Goal: Task Accomplishment & Management: Complete application form

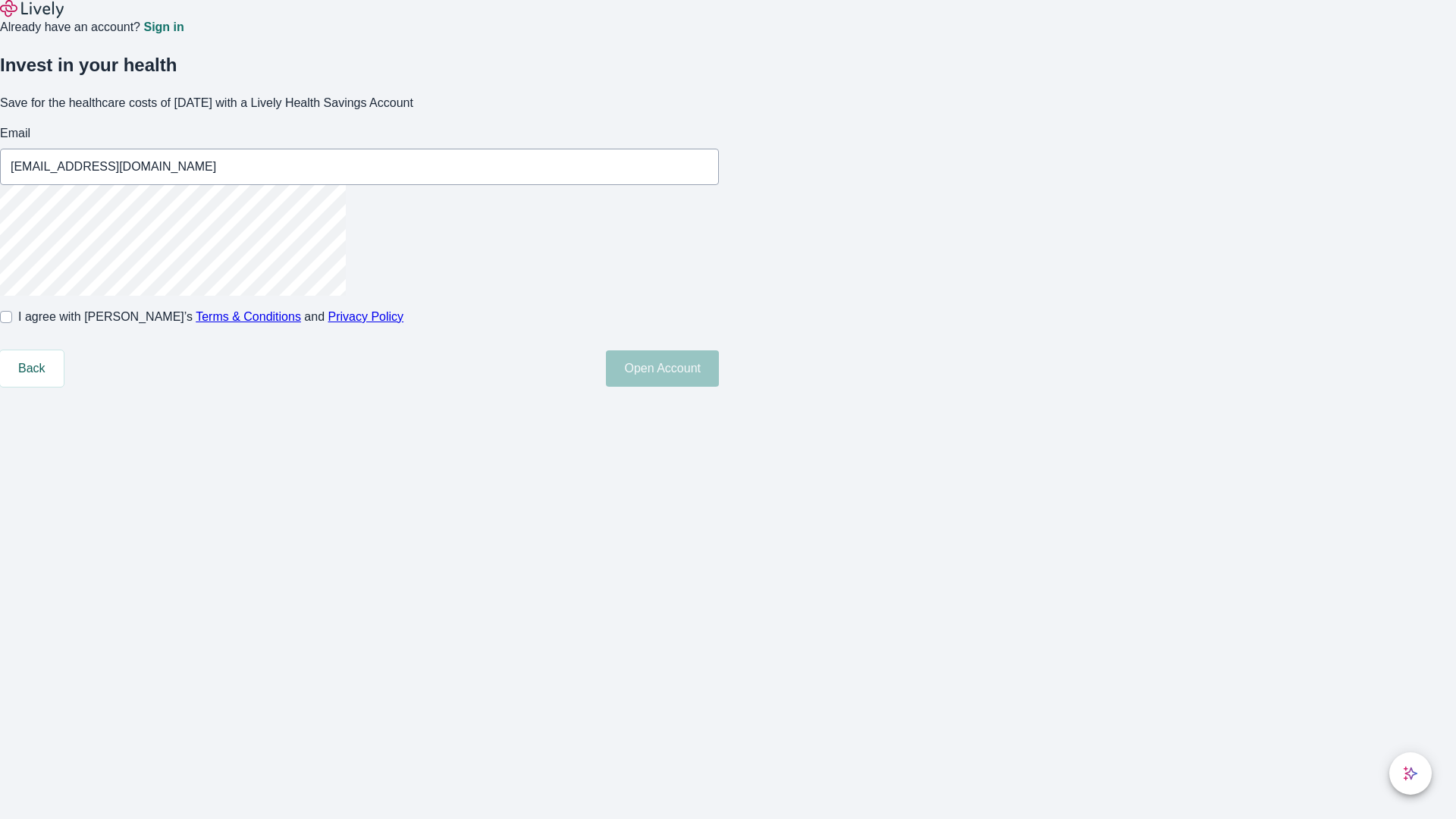
click at [12, 323] on input "I agree with Lively’s Terms & Conditions and Privacy Policy" at bounding box center [6, 317] width 12 height 12
checkbox input "true"
click at [719, 387] on button "Open Account" at bounding box center [663, 368] width 113 height 36
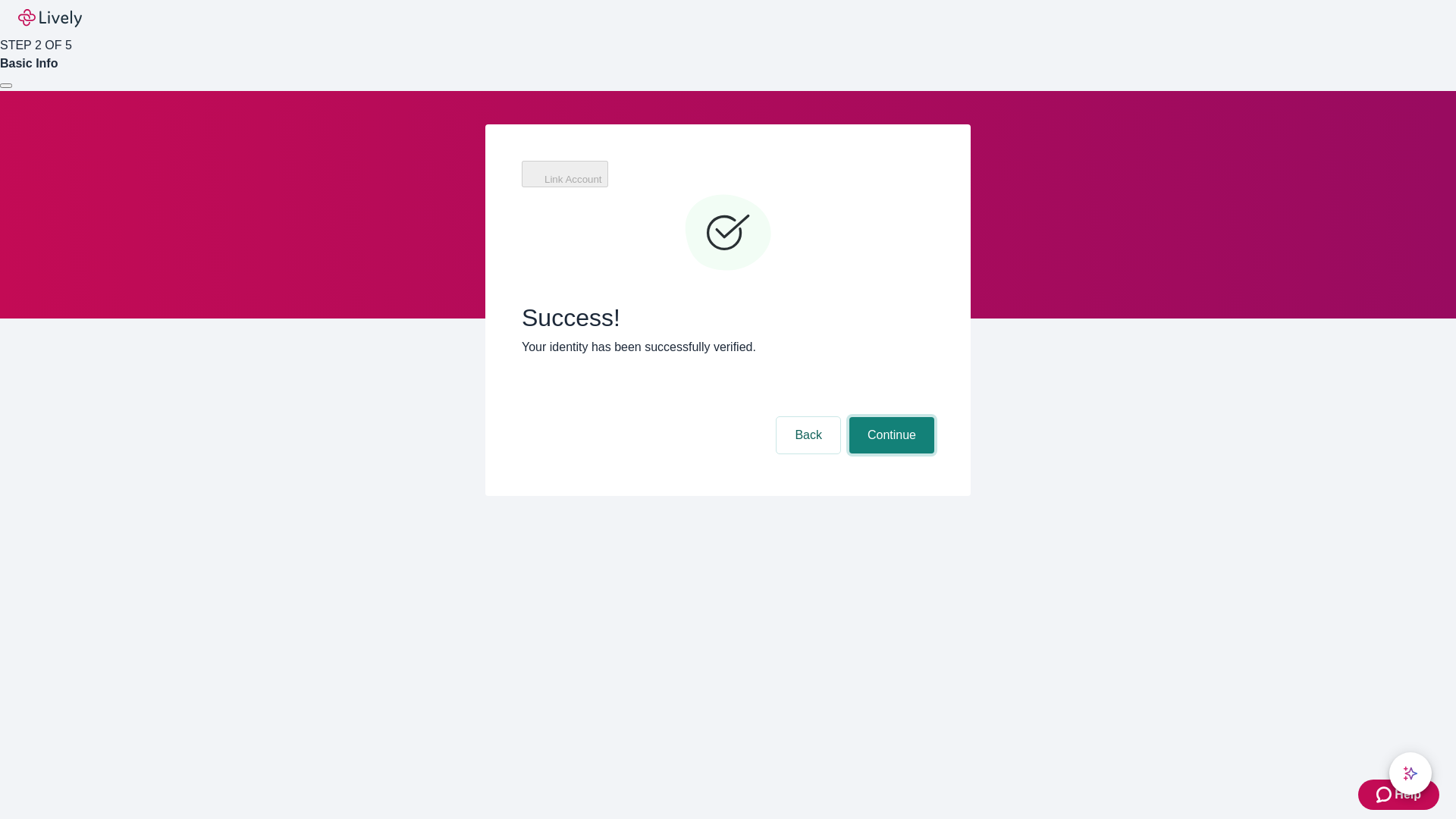
click at [889, 417] on button "Continue" at bounding box center [891, 435] width 85 height 36
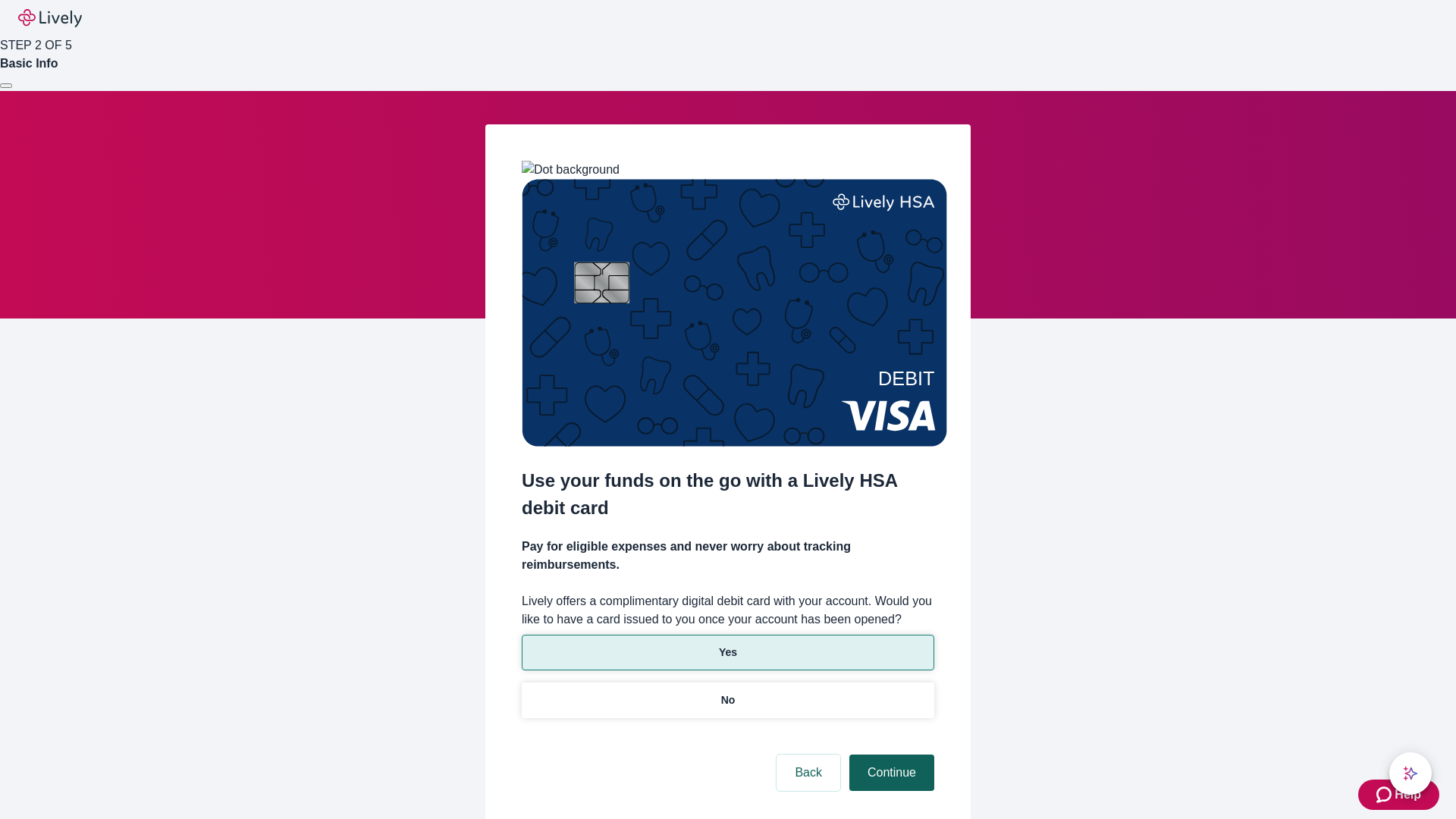
click at [727, 645] on p "Yes" at bounding box center [728, 653] width 19 height 16
click at [889, 754] on button "Continue" at bounding box center [891, 772] width 85 height 36
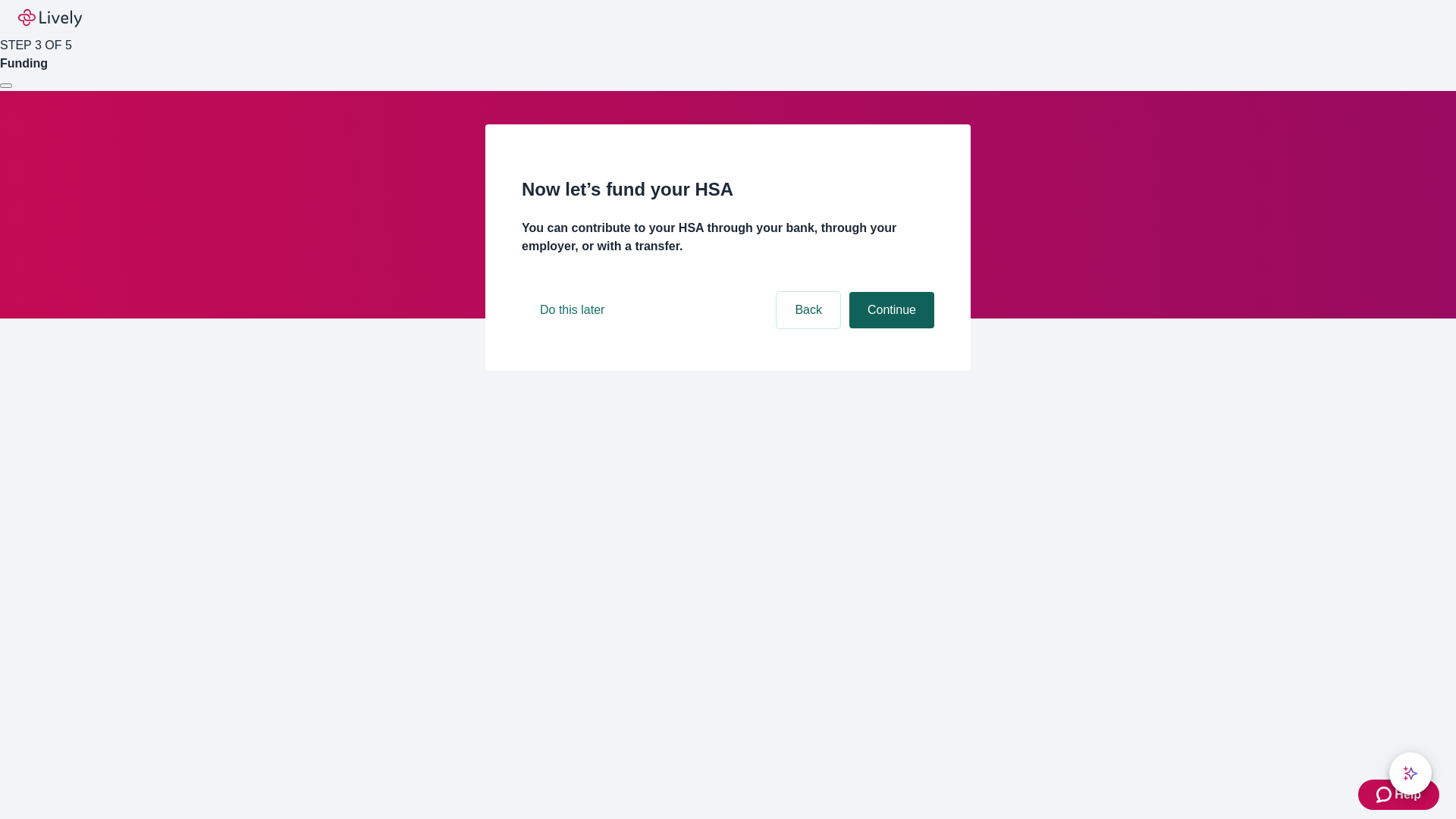
click at [889, 328] on button "Continue" at bounding box center [891, 310] width 85 height 36
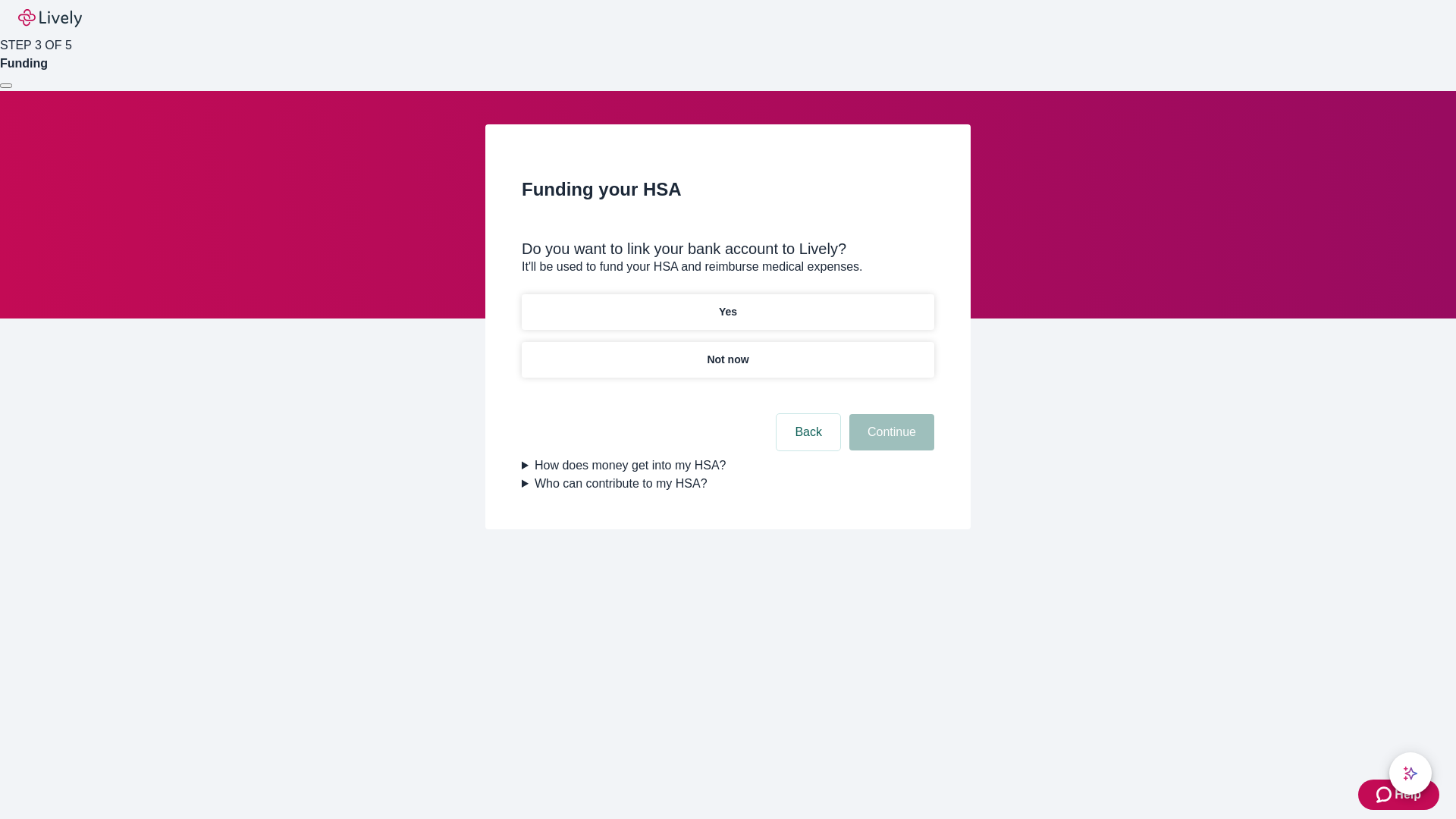
click at [727, 304] on p "Yes" at bounding box center [728, 312] width 19 height 16
click at [889, 414] on button "Continue" at bounding box center [891, 432] width 85 height 36
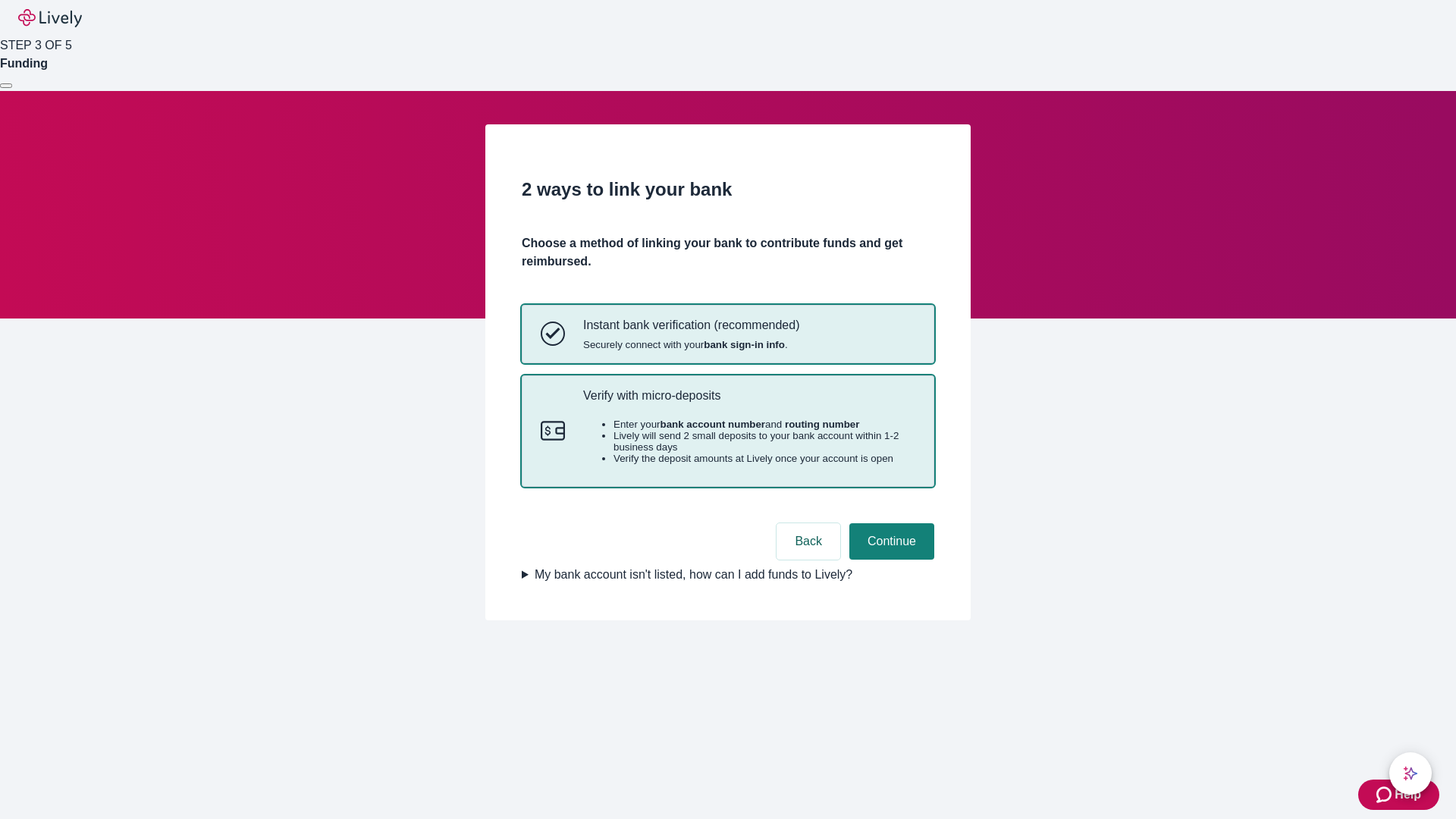
click at [749, 403] on p "Verify with micro-deposits" at bounding box center [749, 395] width 332 height 15
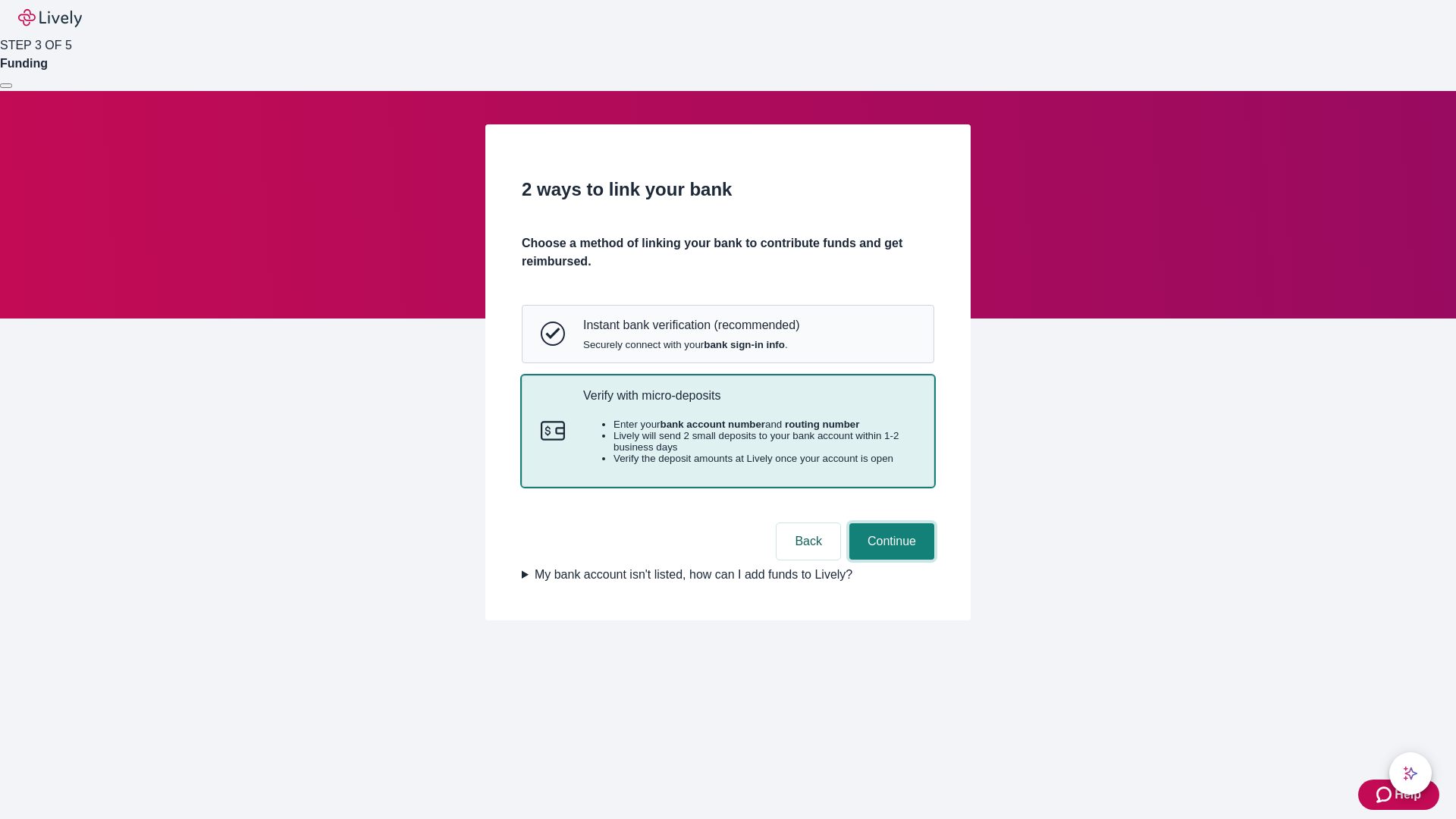
click at [889, 560] on button "Continue" at bounding box center [891, 540] width 85 height 36
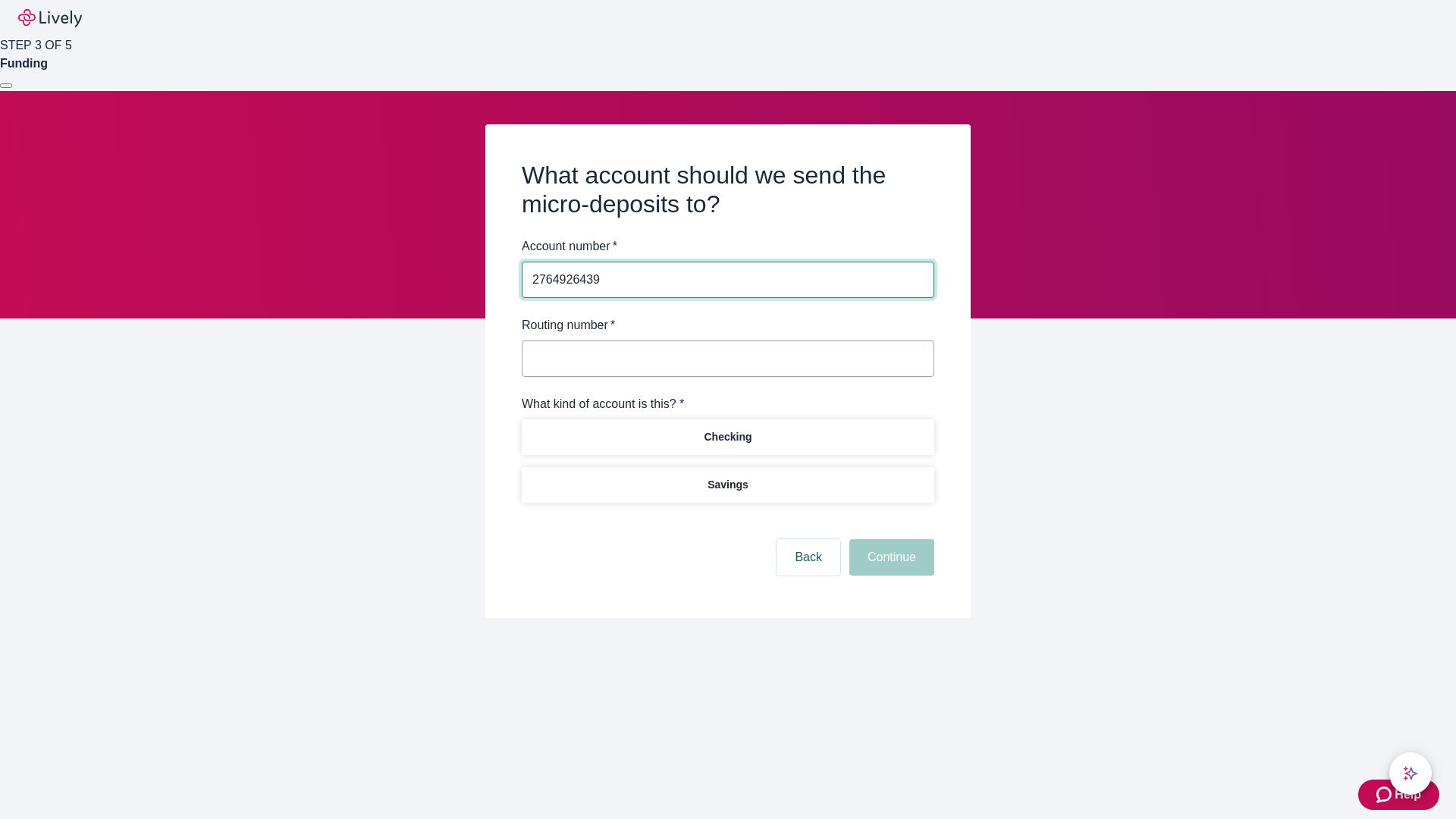
type input "2764926439"
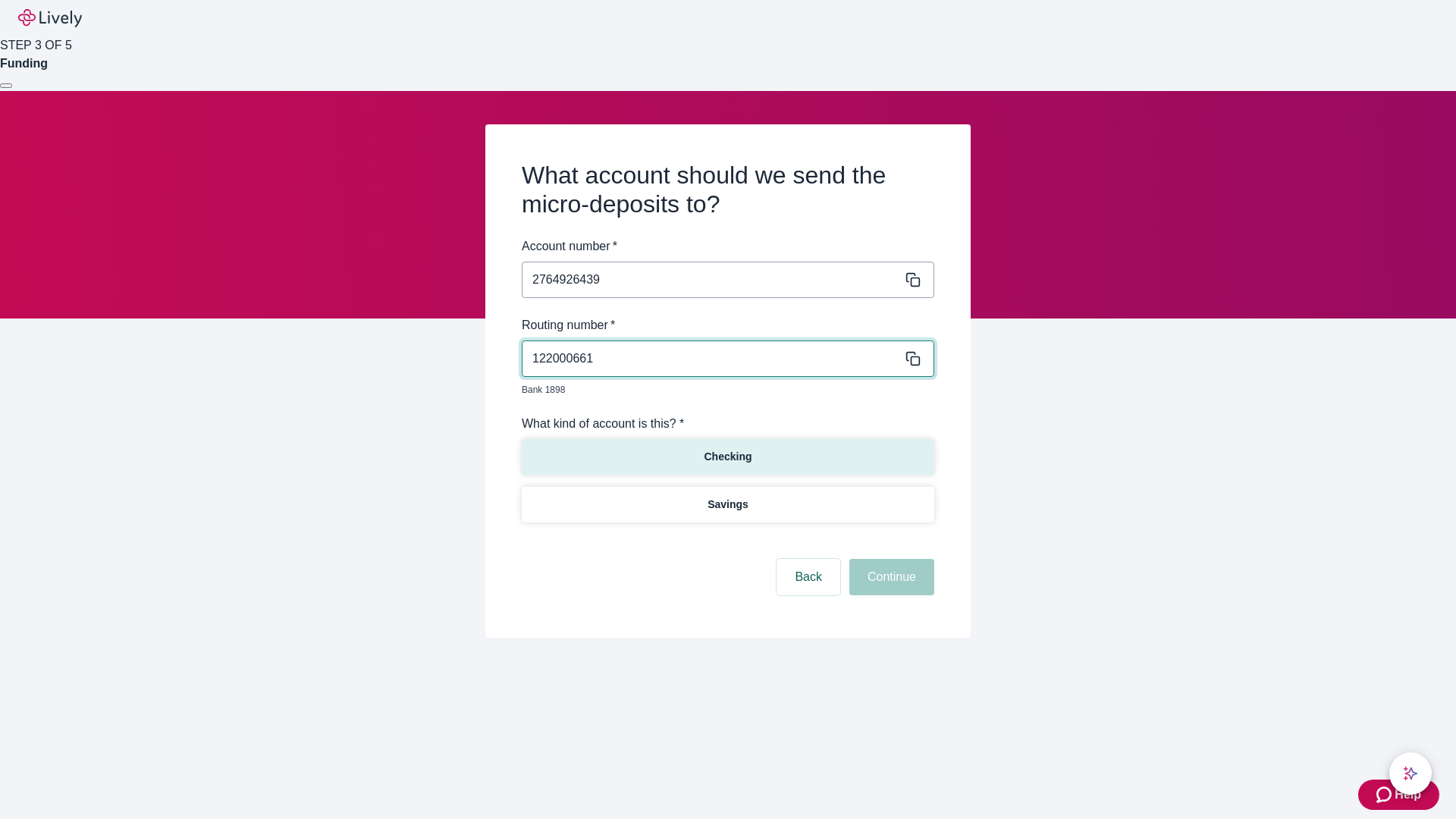
type input "122000661"
click at [727, 449] on p "Checking" at bounding box center [727, 456] width 48 height 16
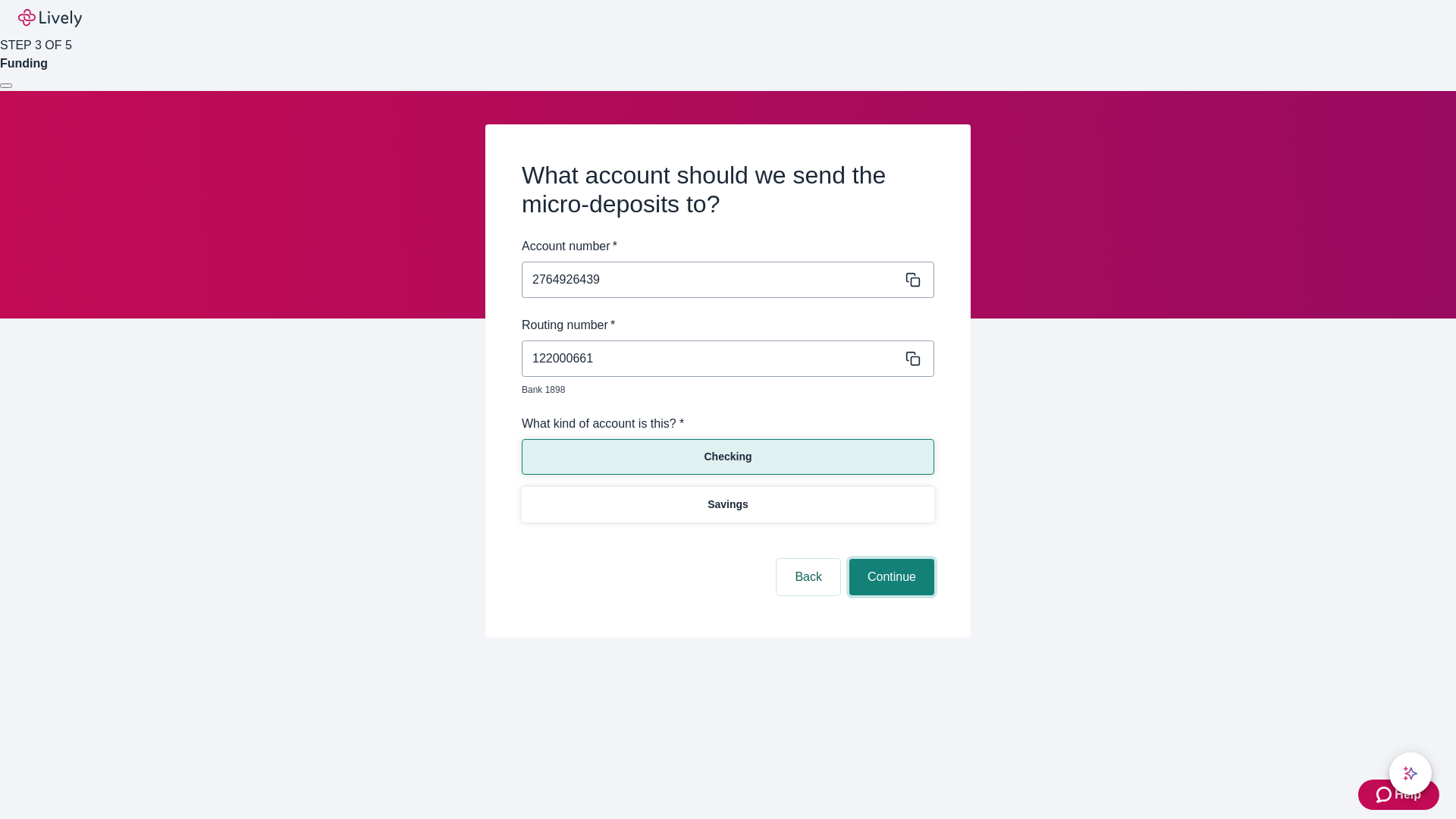
click at [889, 560] on button "Continue" at bounding box center [891, 577] width 85 height 36
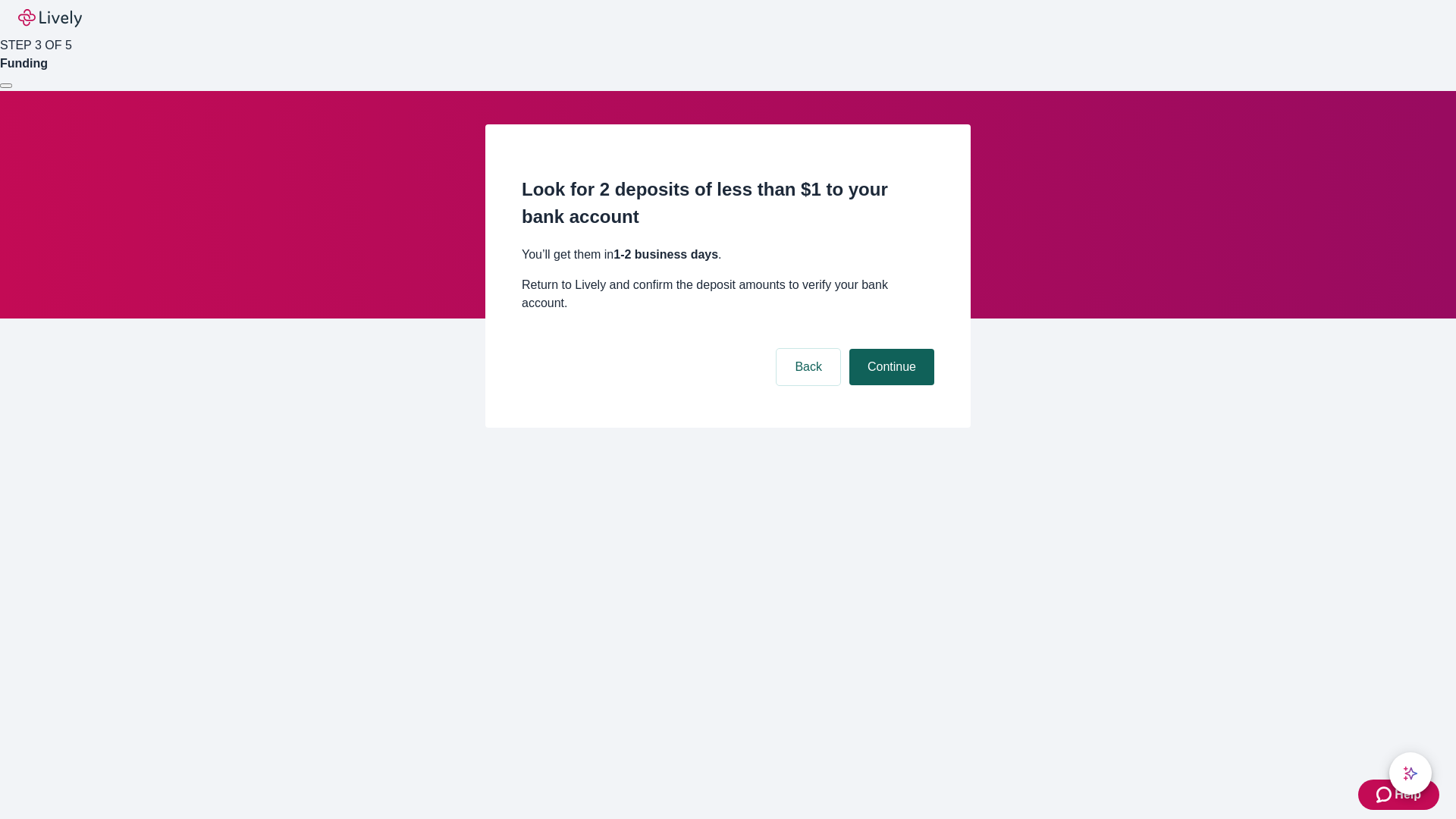
click at [889, 349] on button "Continue" at bounding box center [891, 366] width 85 height 36
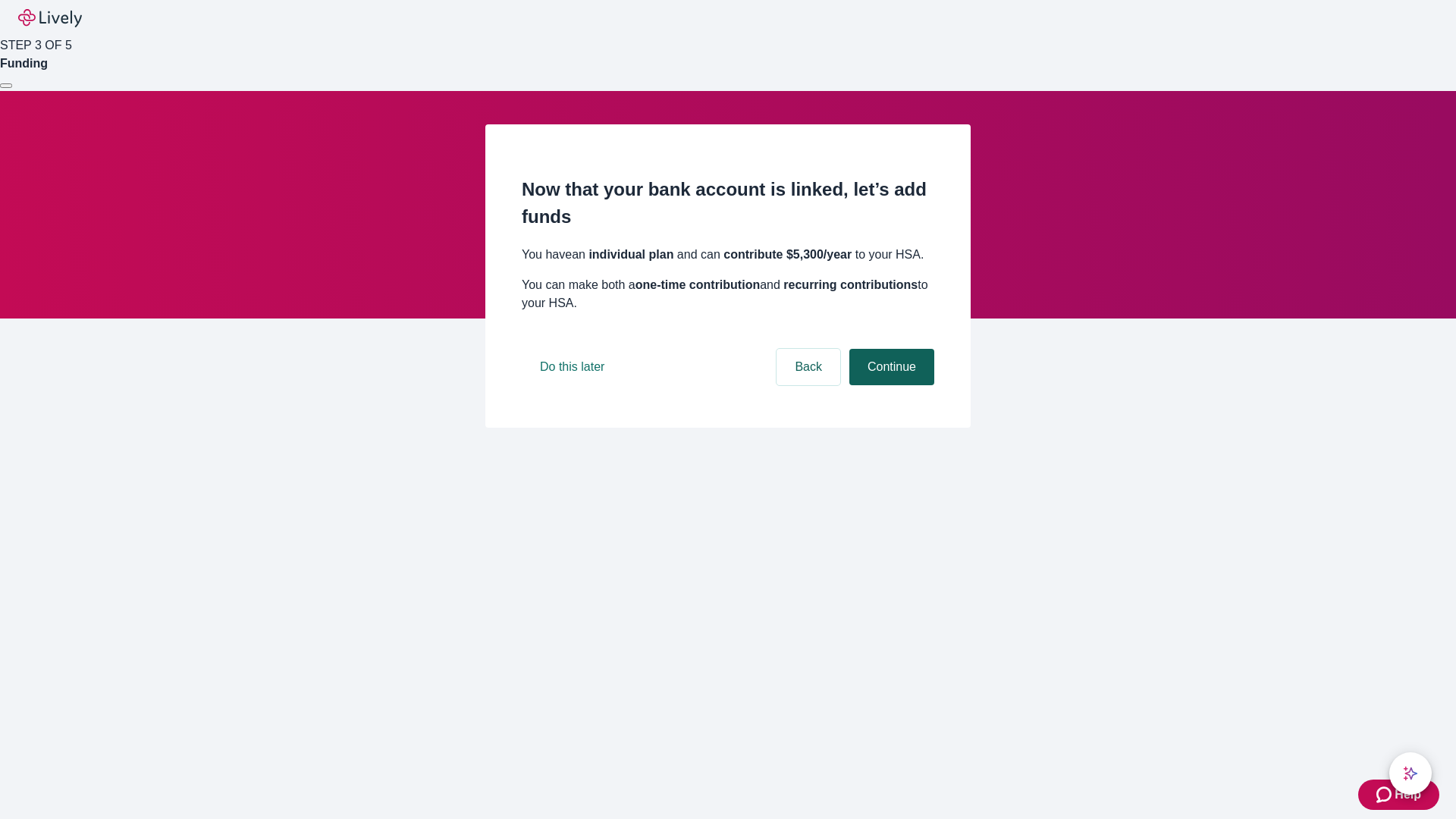
click at [889, 385] on button "Continue" at bounding box center [891, 366] width 85 height 36
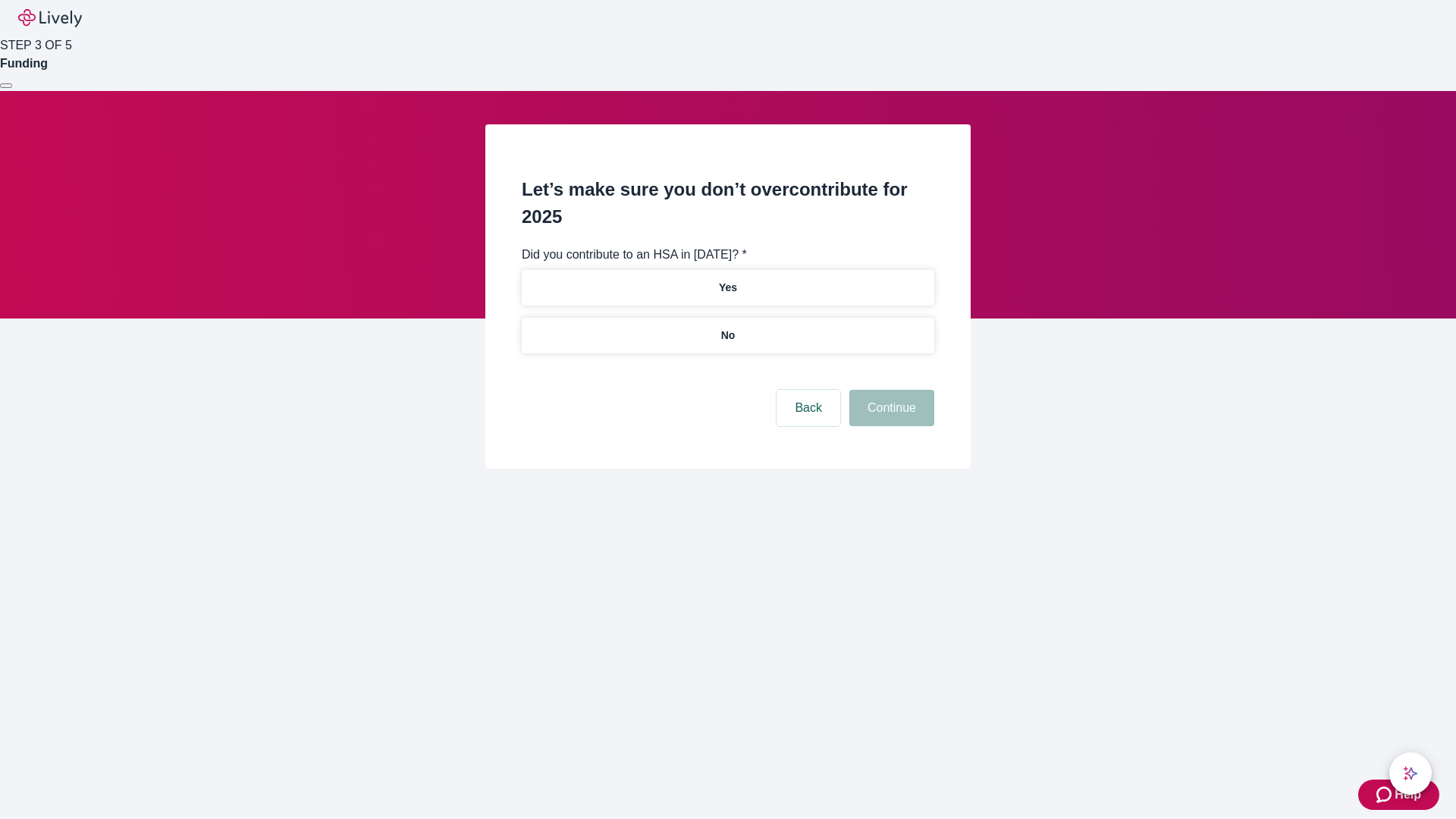
click at [727, 327] on p "No" at bounding box center [728, 335] width 15 height 16
click at [889, 390] on button "Continue" at bounding box center [891, 408] width 85 height 36
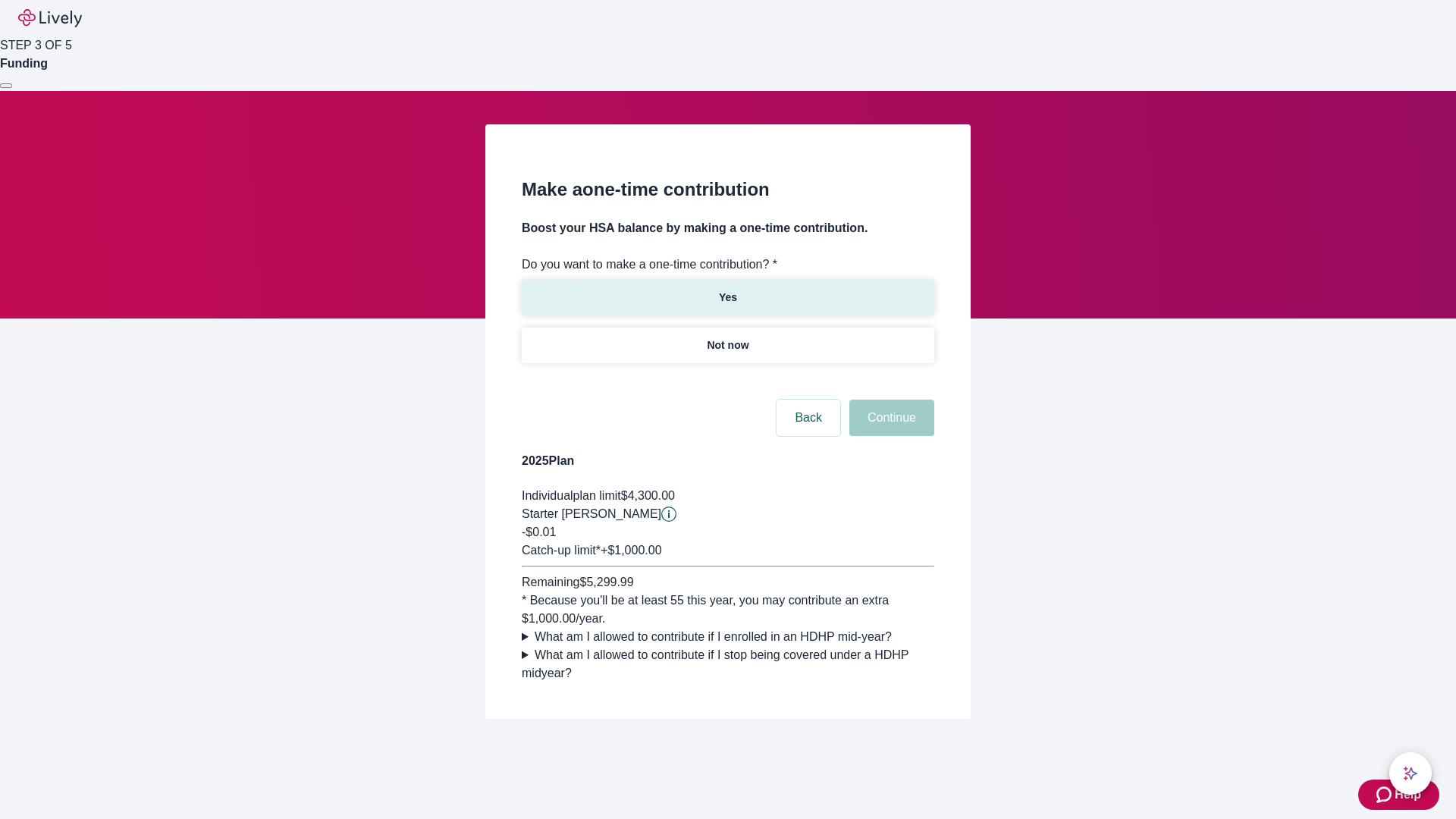
click at [727, 289] on p "Yes" at bounding box center [728, 297] width 19 height 16
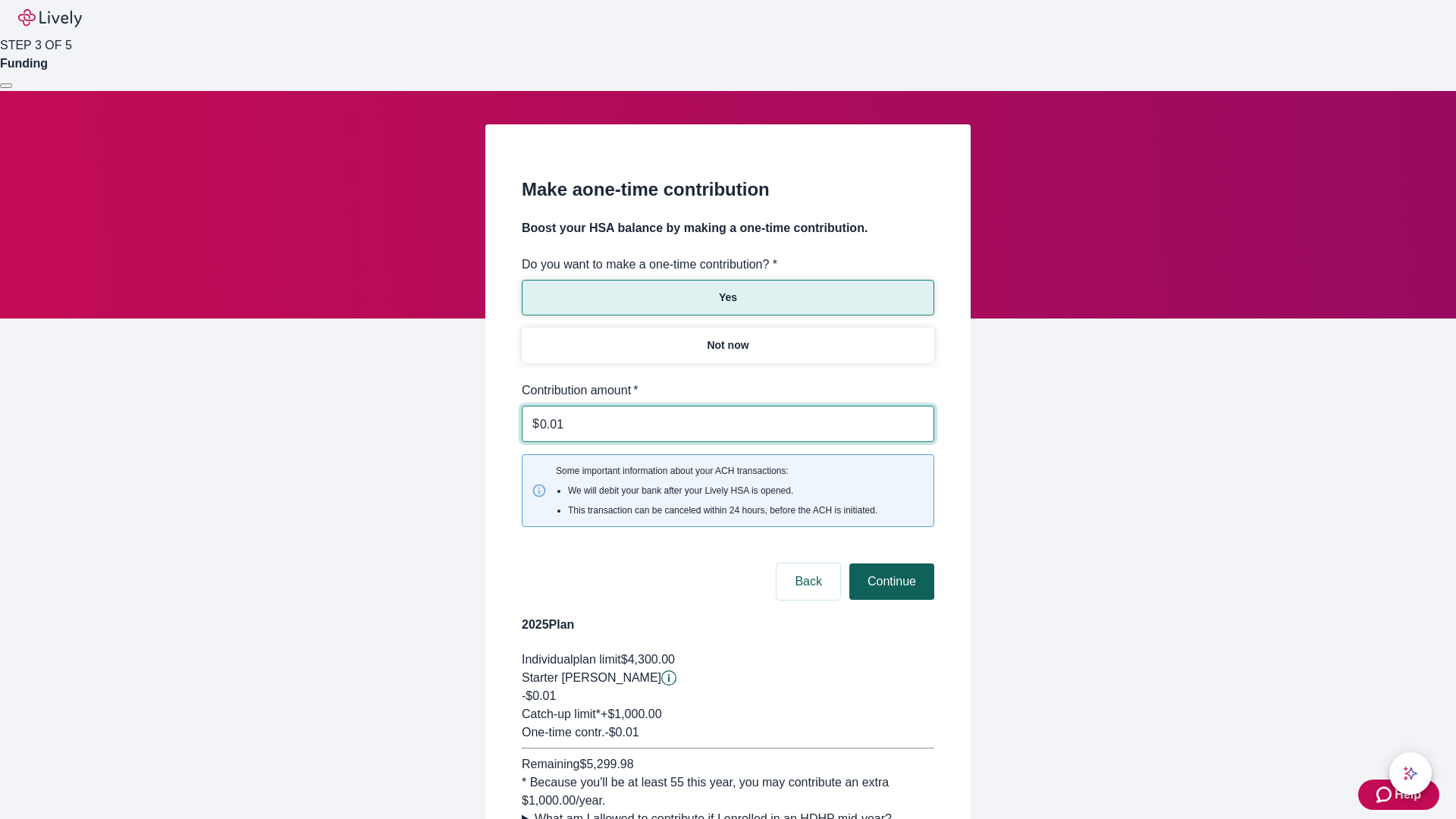
type input "0.01"
click at [889, 564] on button "Continue" at bounding box center [891, 582] width 85 height 36
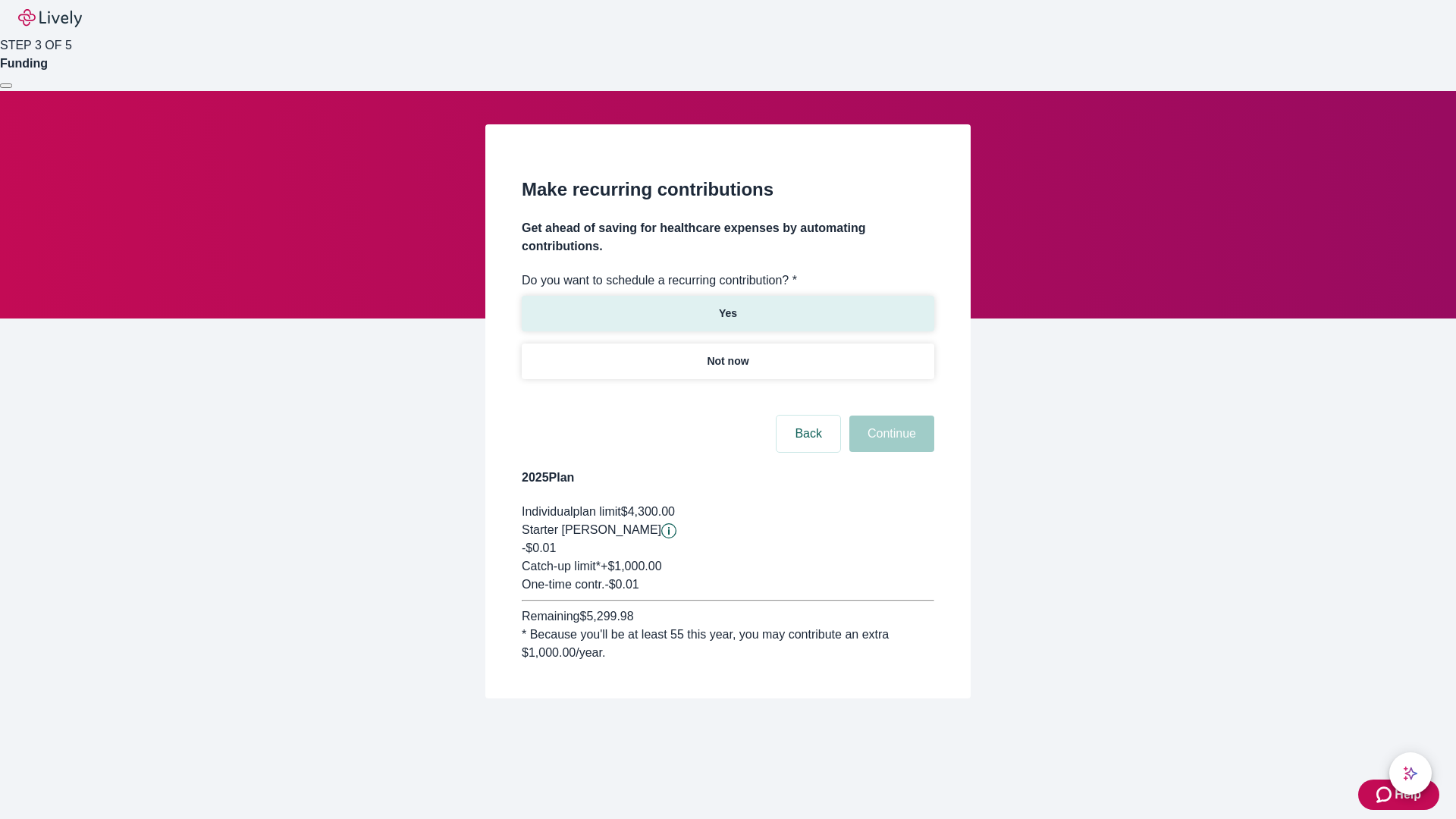
click at [727, 306] on p "Yes" at bounding box center [728, 314] width 19 height 16
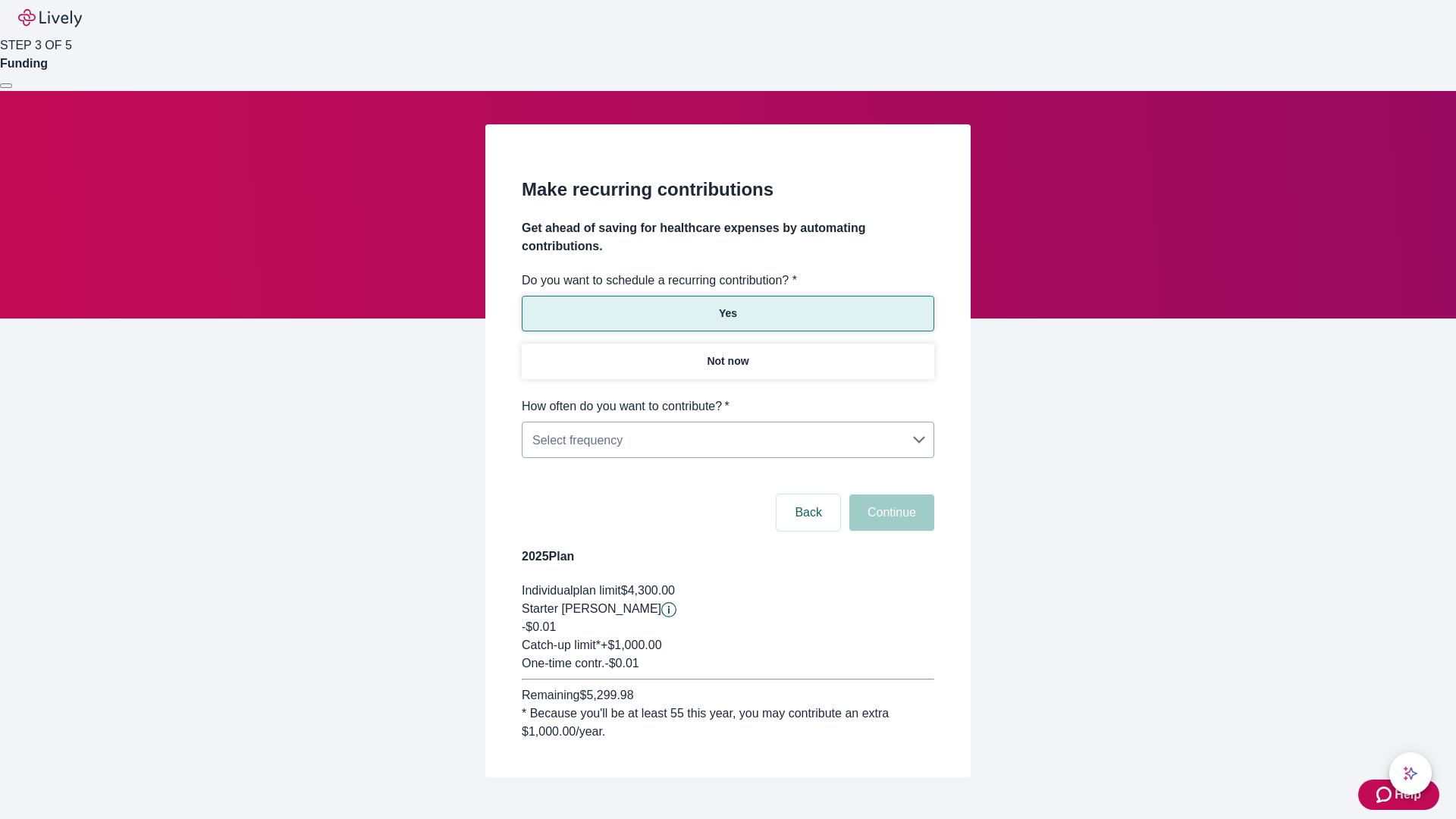
click at [727, 398] on body "Help STEP 3 OF 5 Funding Make recurring contributions Get ahead of saving for h…" at bounding box center [728, 425] width 1456 height 850
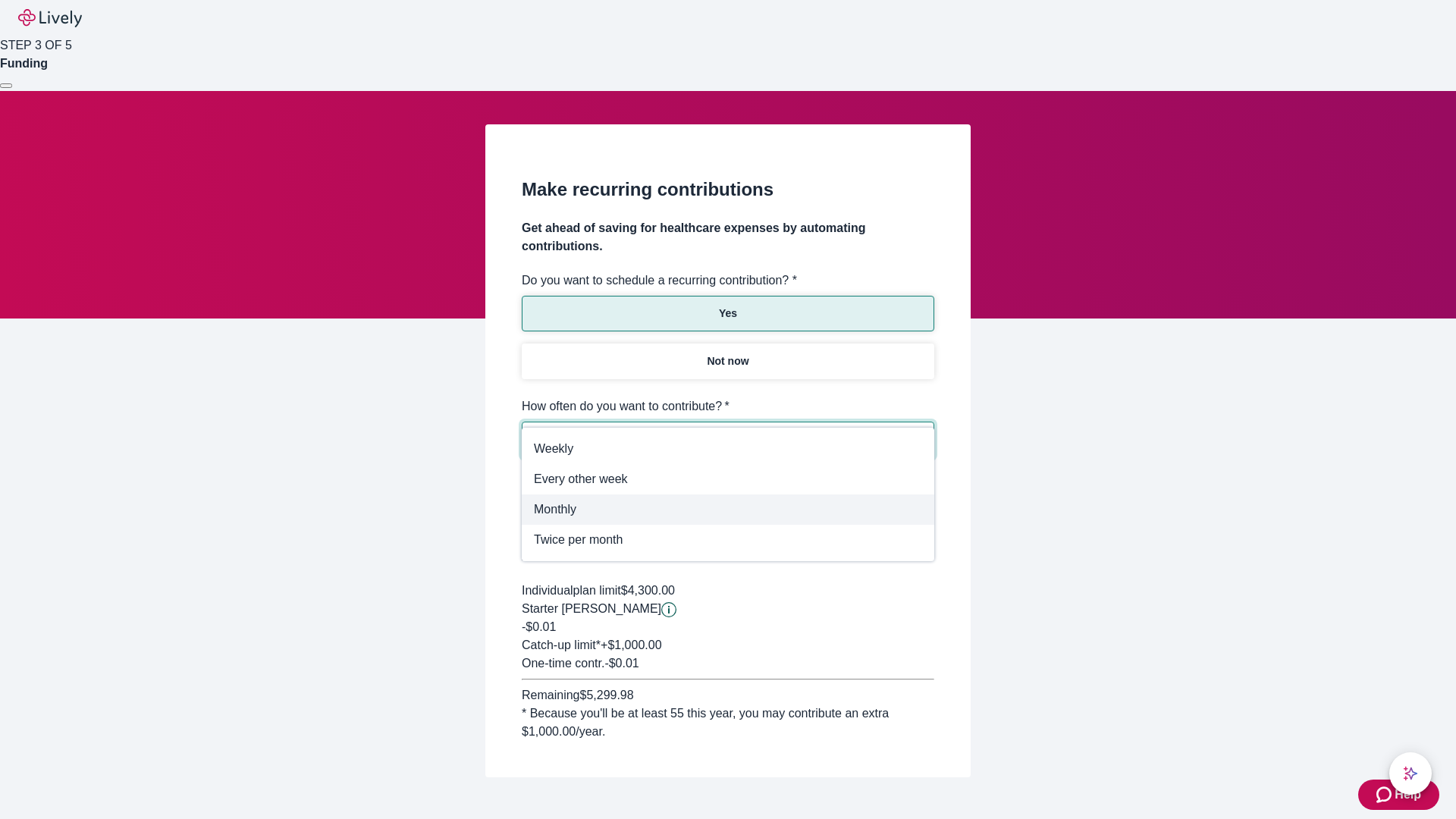
click at [728, 509] on span "Monthly" at bounding box center [727, 509] width 388 height 19
type input "Monthly"
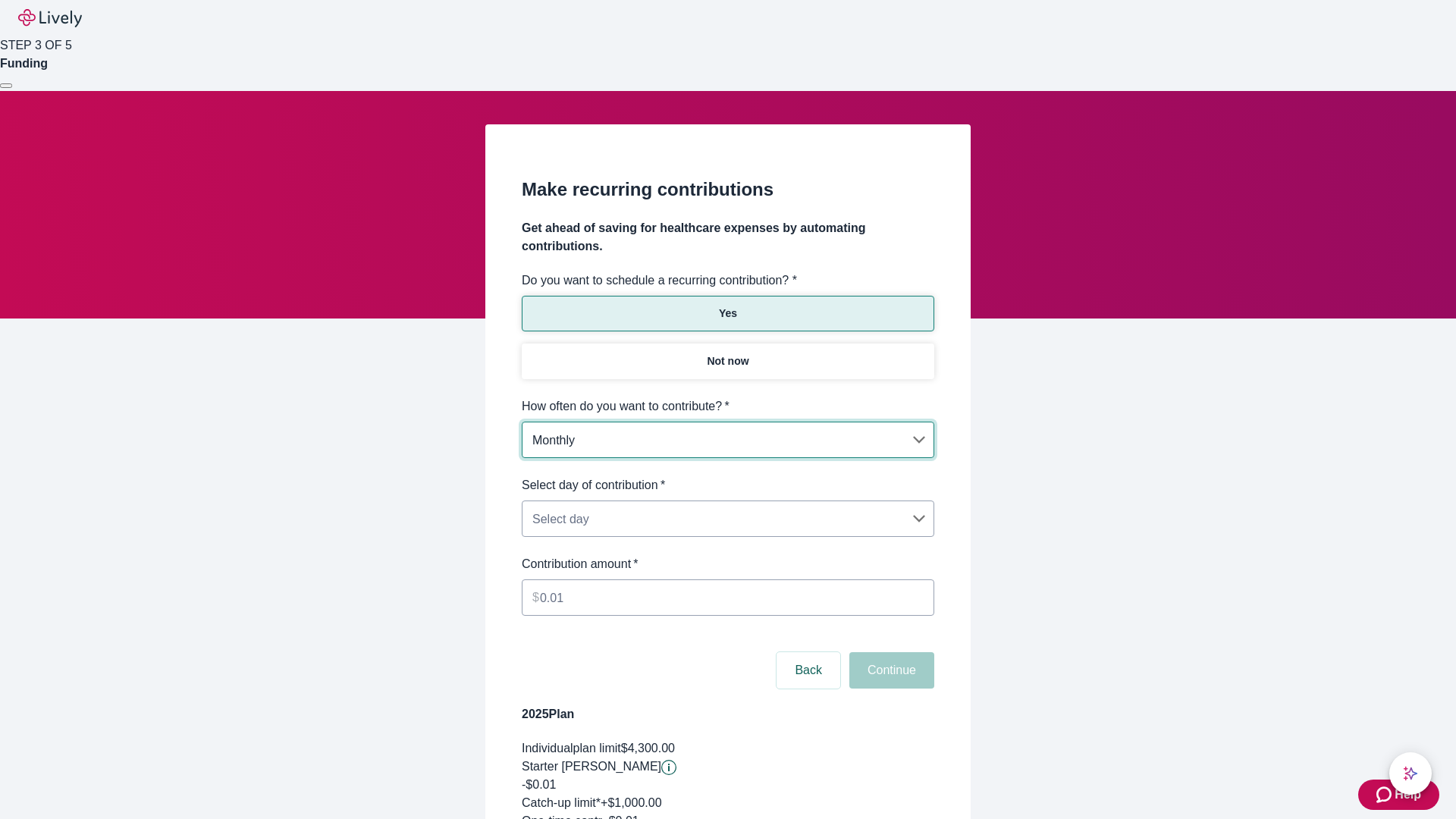
click at [727, 476] on body "Help STEP 3 OF 5 Funding Make recurring contributions Get ahead of saving for h…" at bounding box center [728, 503] width 1456 height 1008
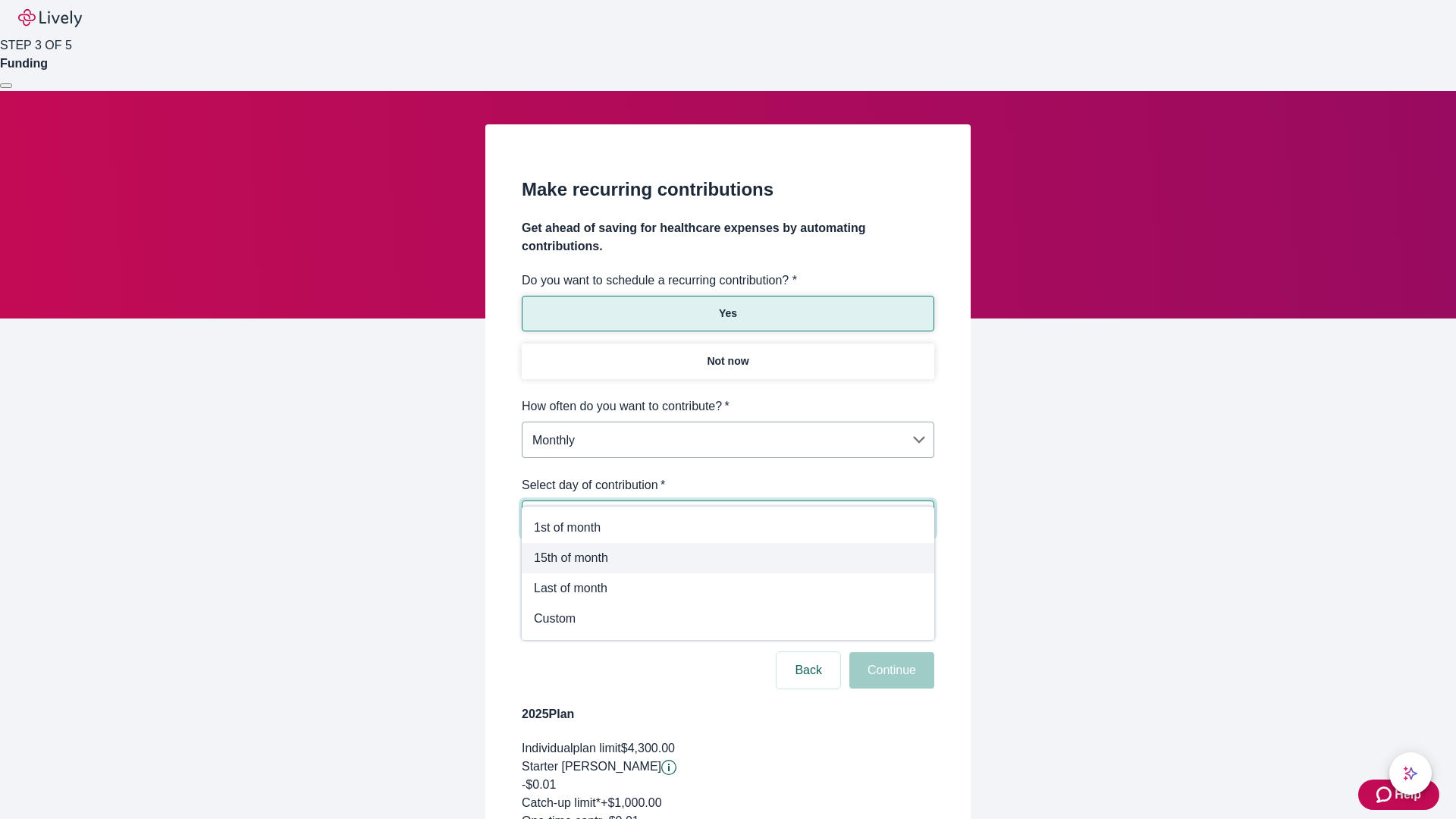
click at [728, 558] on span "15th of month" at bounding box center [727, 558] width 388 height 19
type input "Monthly15th"
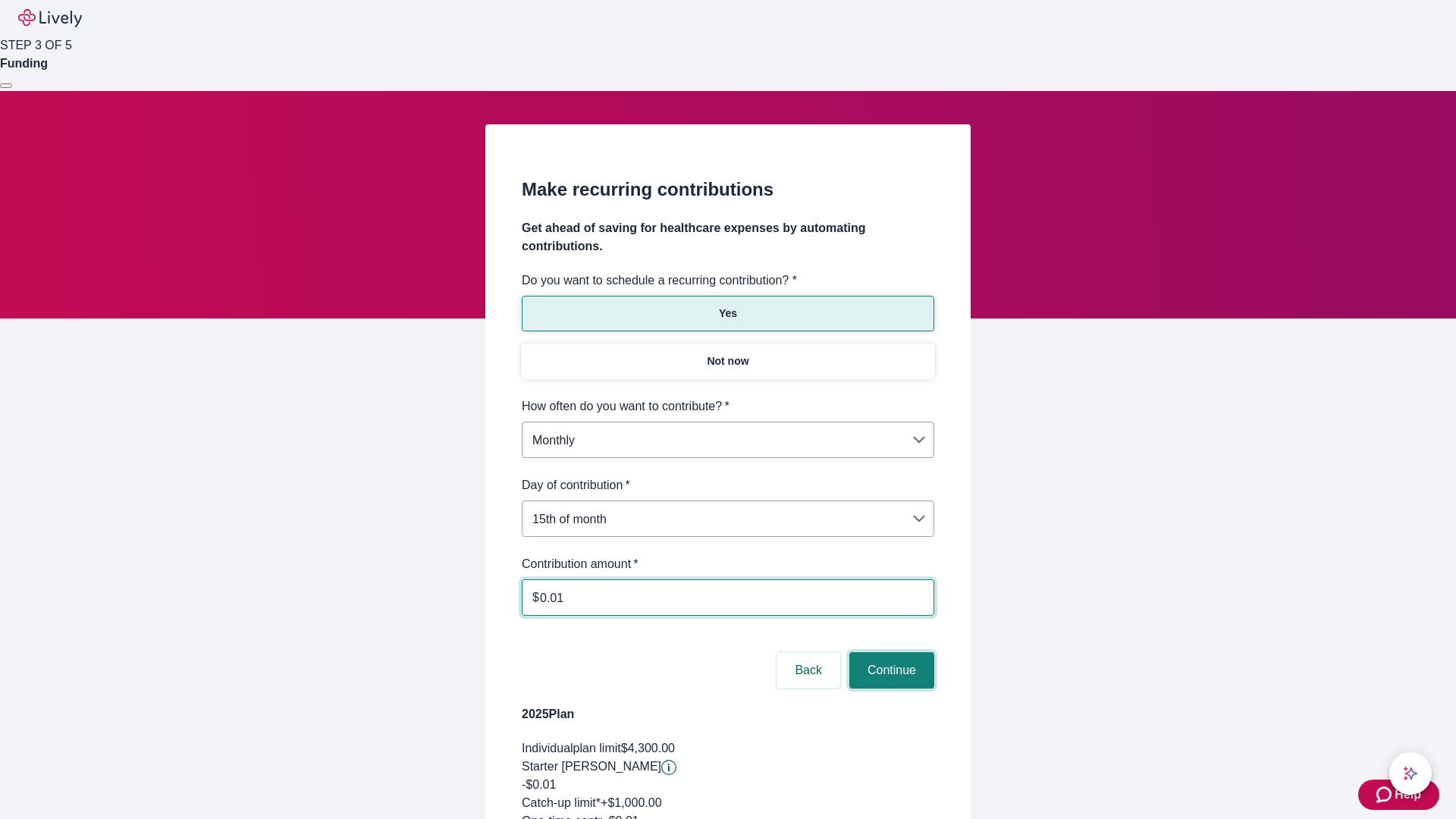
click at [889, 652] on button "Continue" at bounding box center [891, 669] width 85 height 36
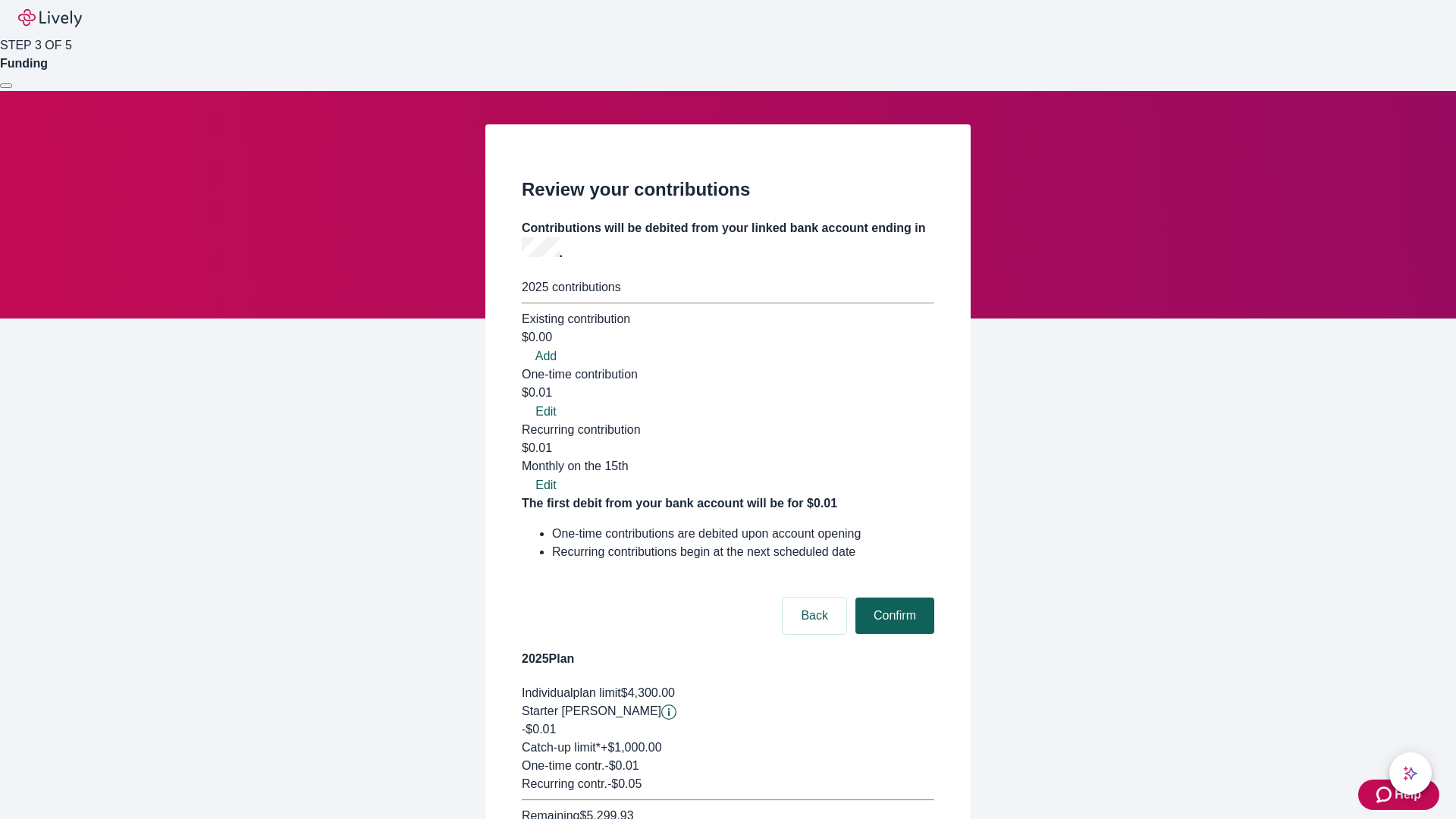
click at [892, 597] on button "Confirm" at bounding box center [894, 615] width 79 height 36
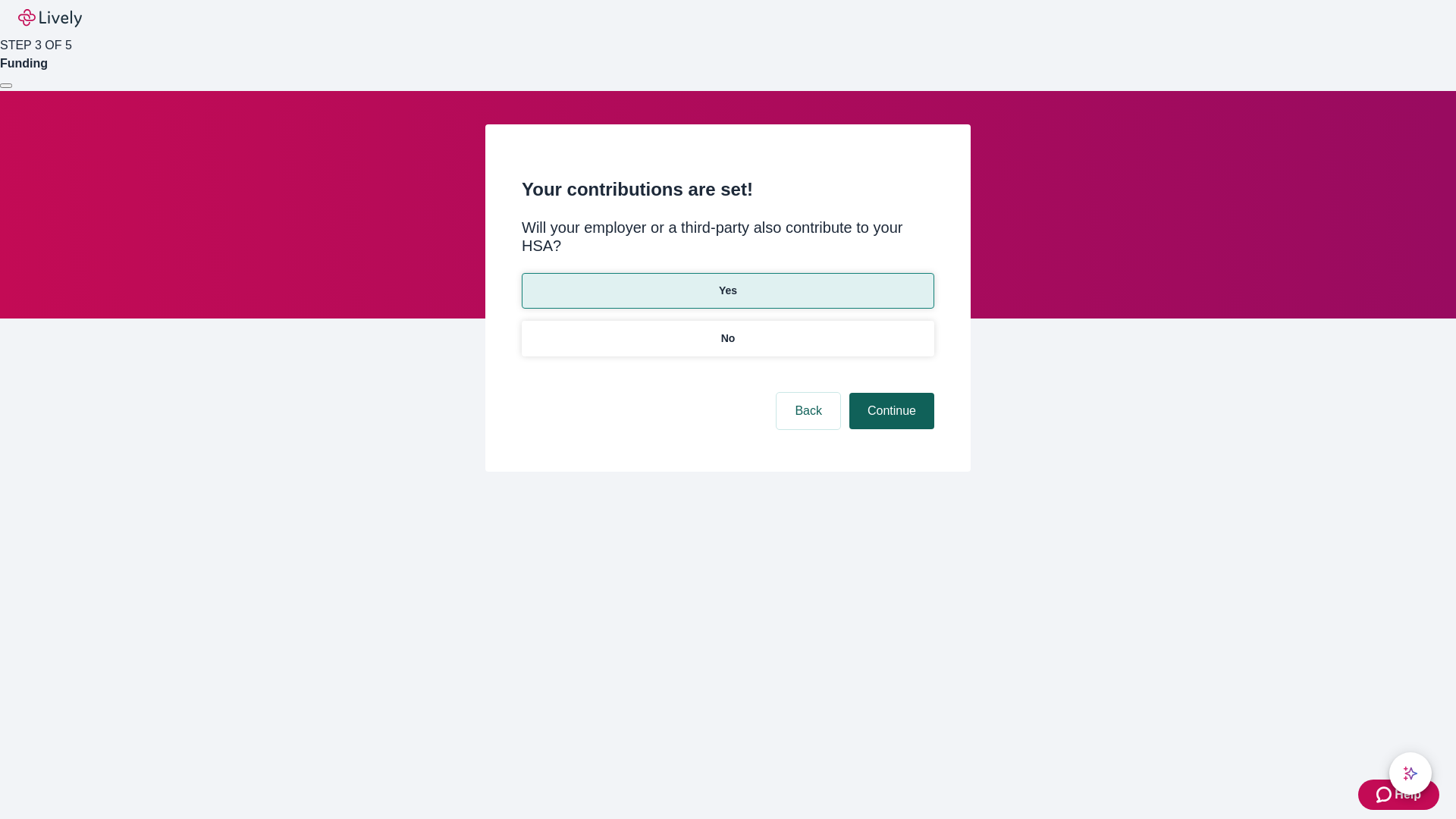
click at [889, 393] on button "Continue" at bounding box center [891, 410] width 85 height 36
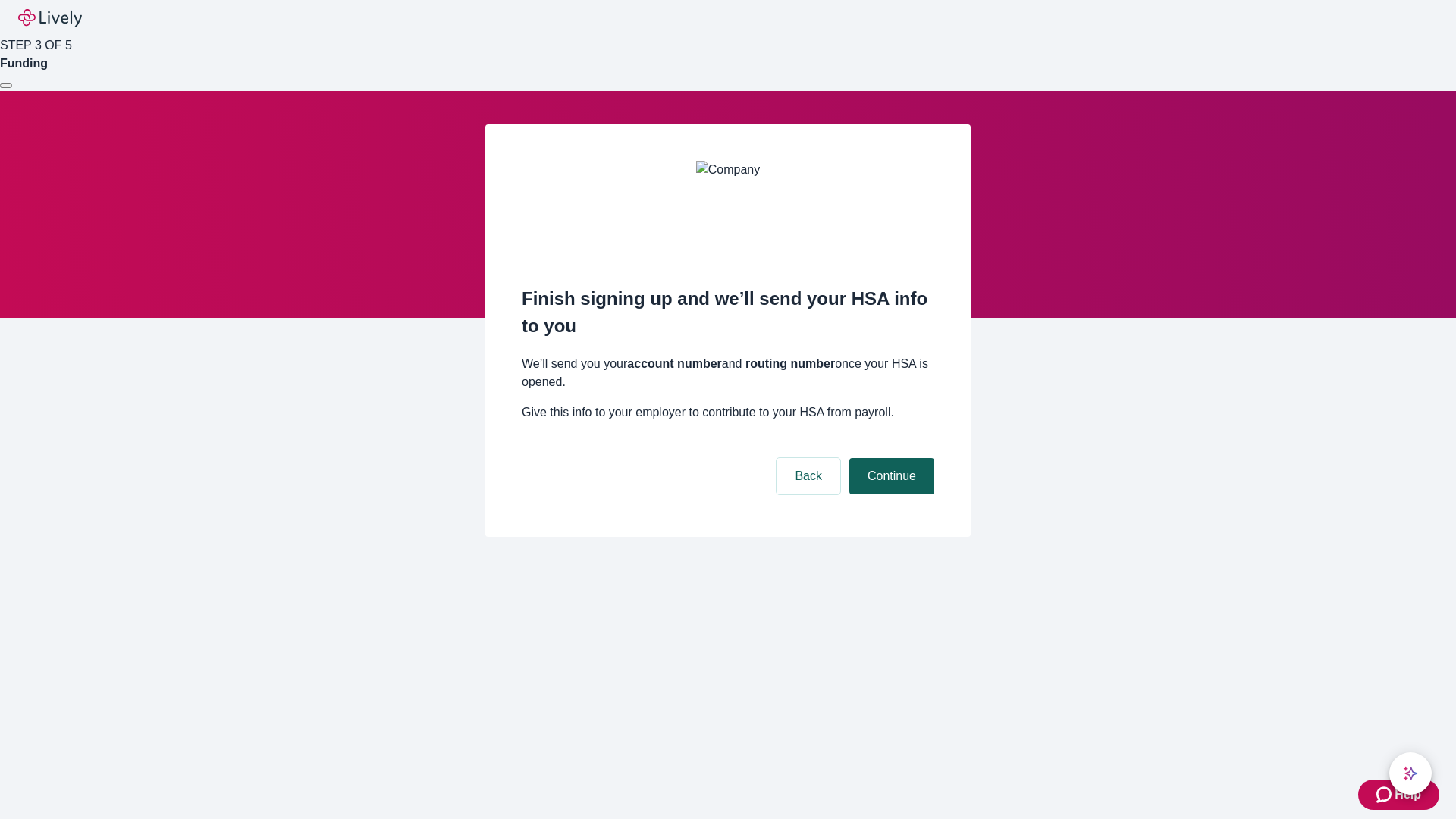
click at [889, 458] on button "Continue" at bounding box center [891, 476] width 85 height 36
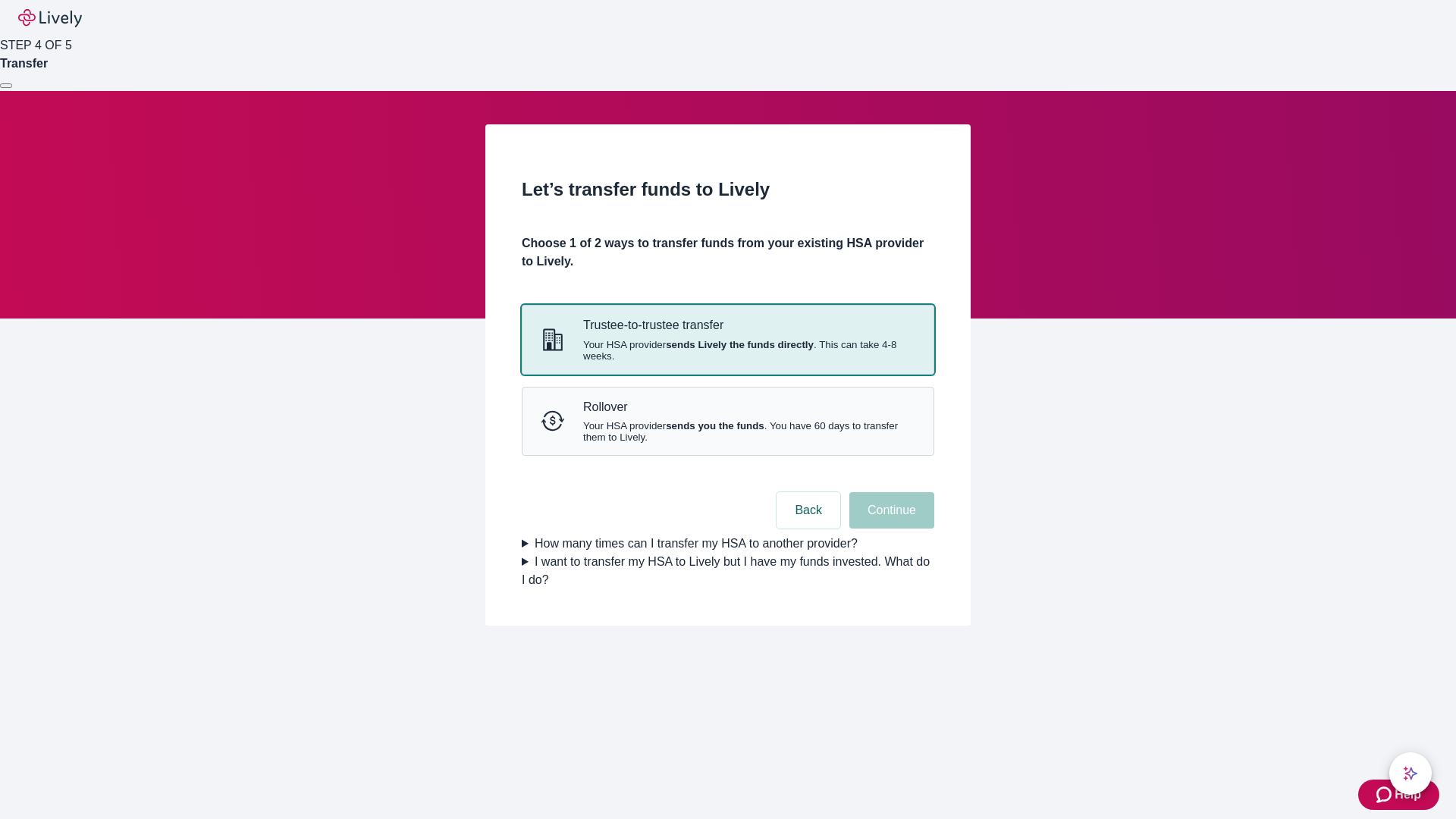
click at [727, 351] on strong "sends Lively the funds directly" at bounding box center [739, 345] width 148 height 12
click at [889, 529] on button "Continue" at bounding box center [891, 510] width 85 height 36
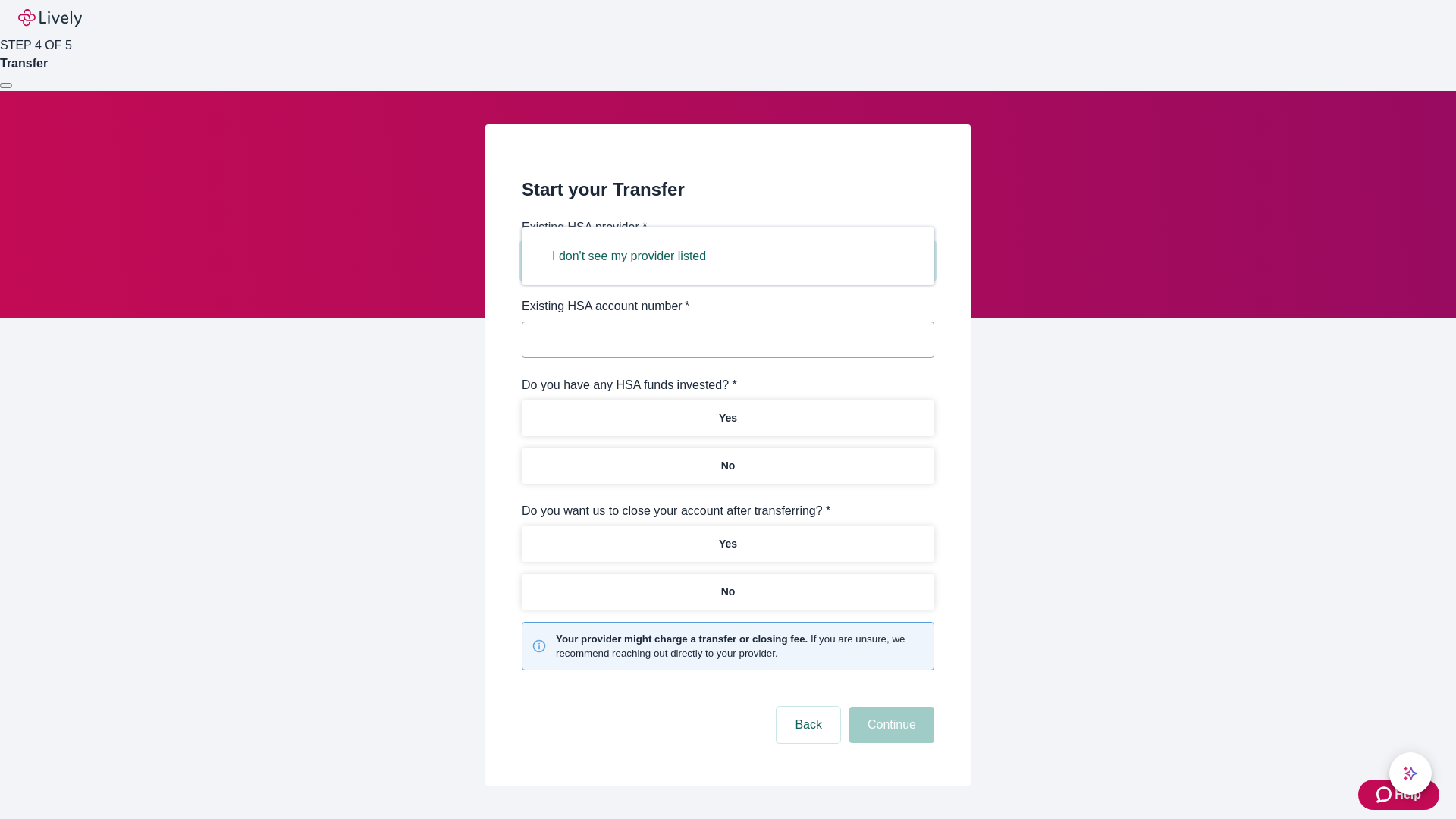
click at [634, 256] on button "I don't see my provider listed" at bounding box center [628, 256] width 191 height 36
type input "Other"
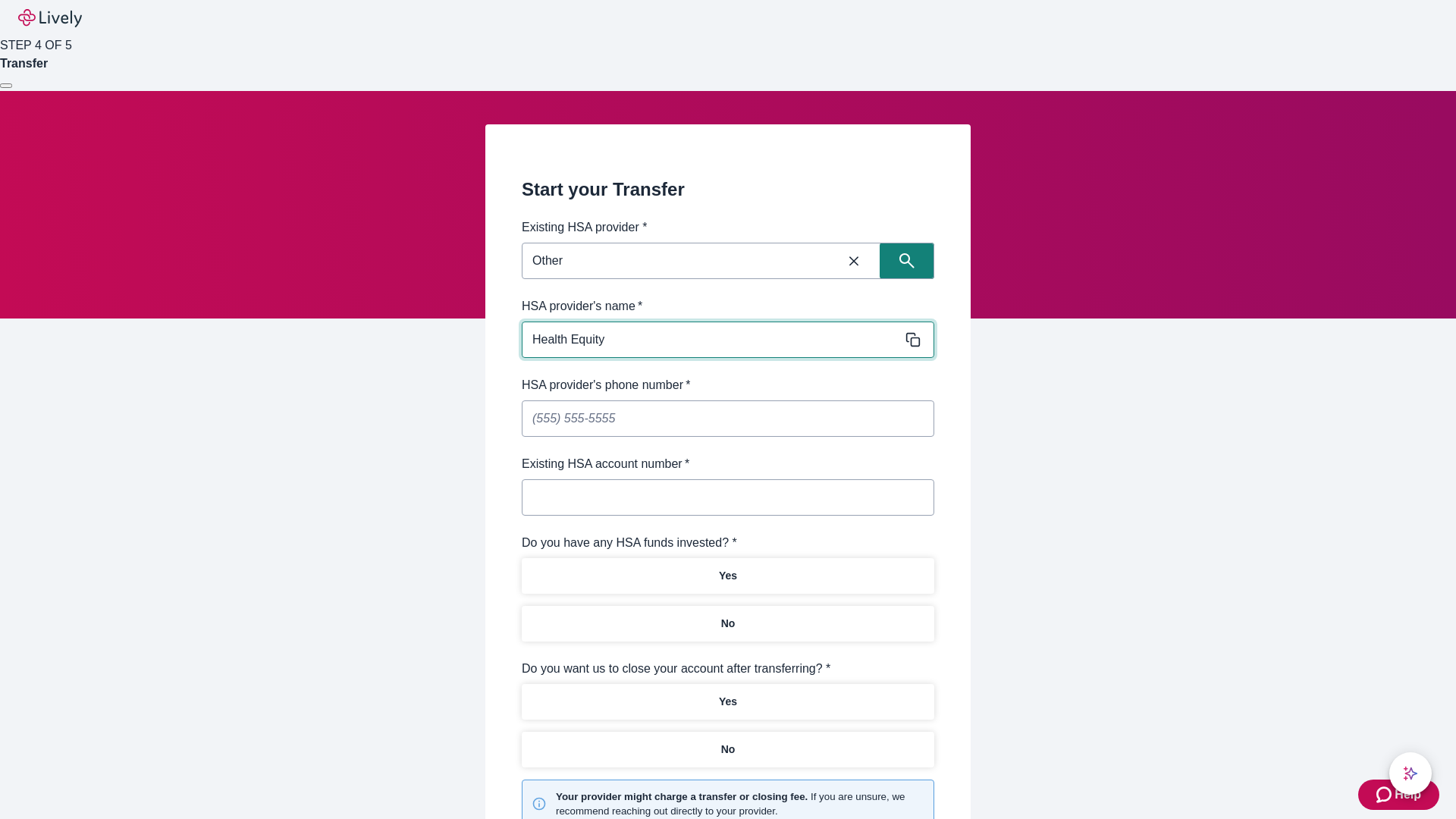
type input "Health Equity"
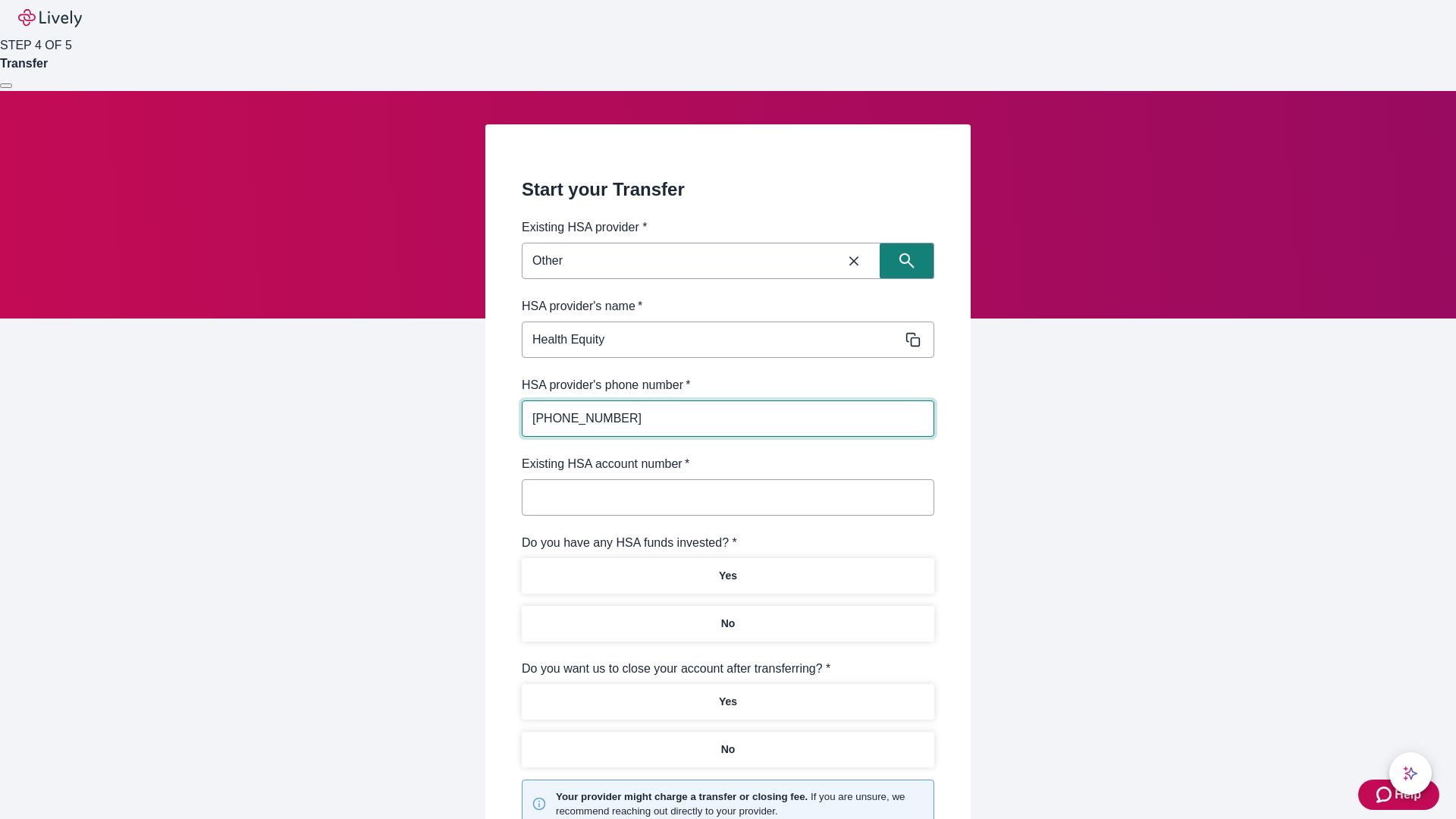
type input "[PHONE_NUMBER]"
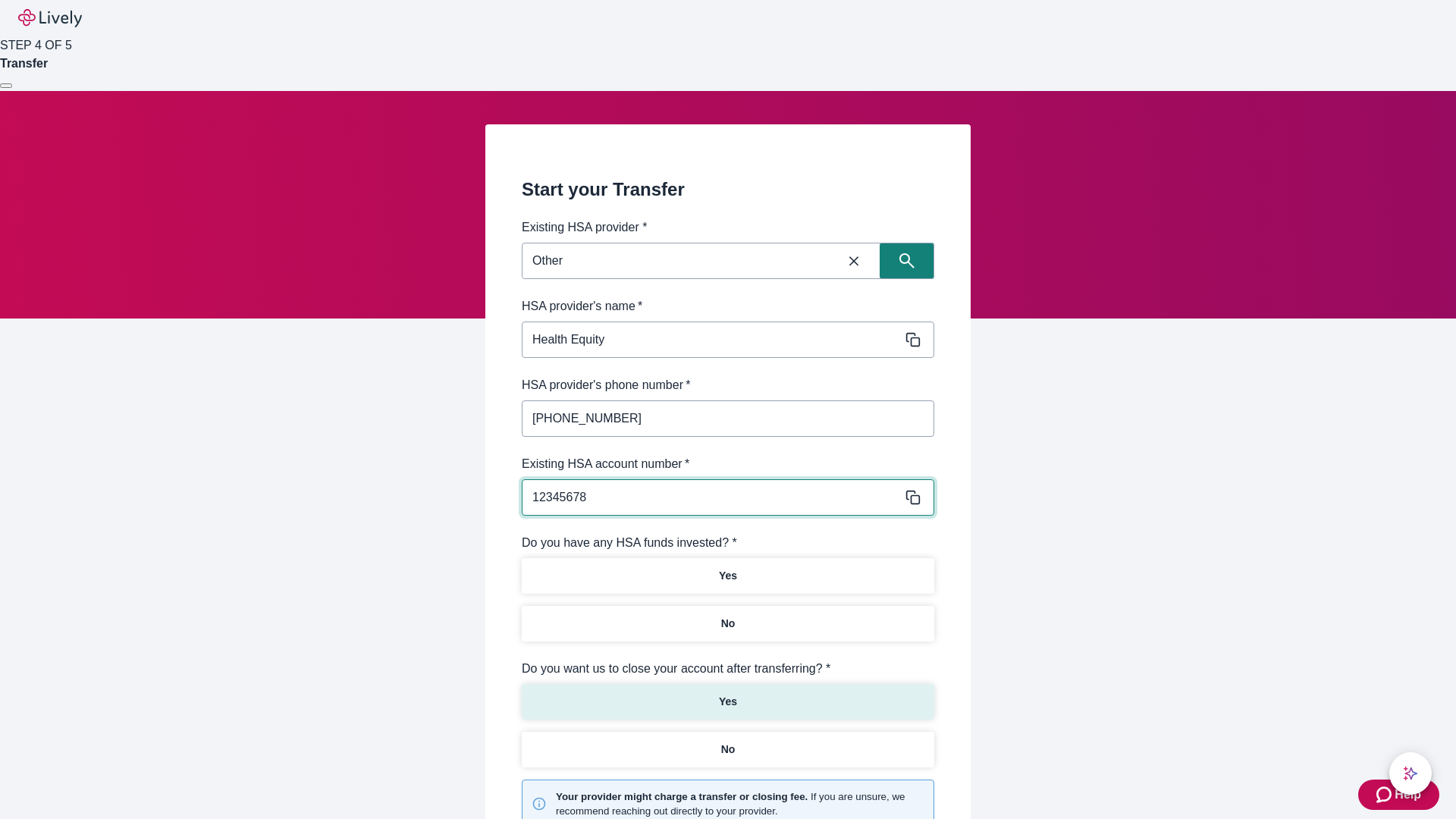
type input "12345678"
click at [727, 616] on p "No" at bounding box center [728, 624] width 15 height 16
click at [727, 694] on p "Yes" at bounding box center [728, 702] width 19 height 16
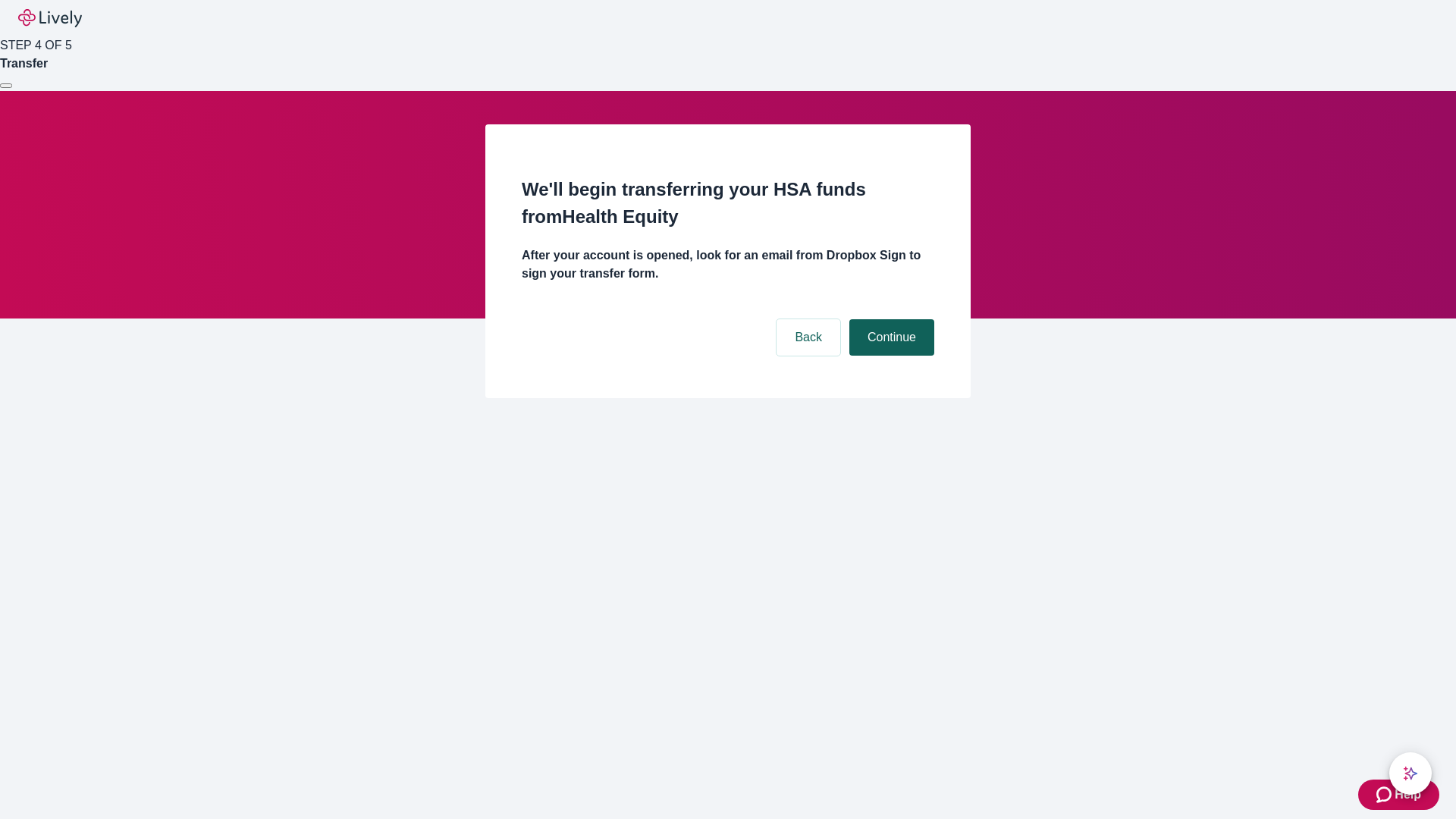
click at [889, 320] on button "Continue" at bounding box center [891, 337] width 85 height 36
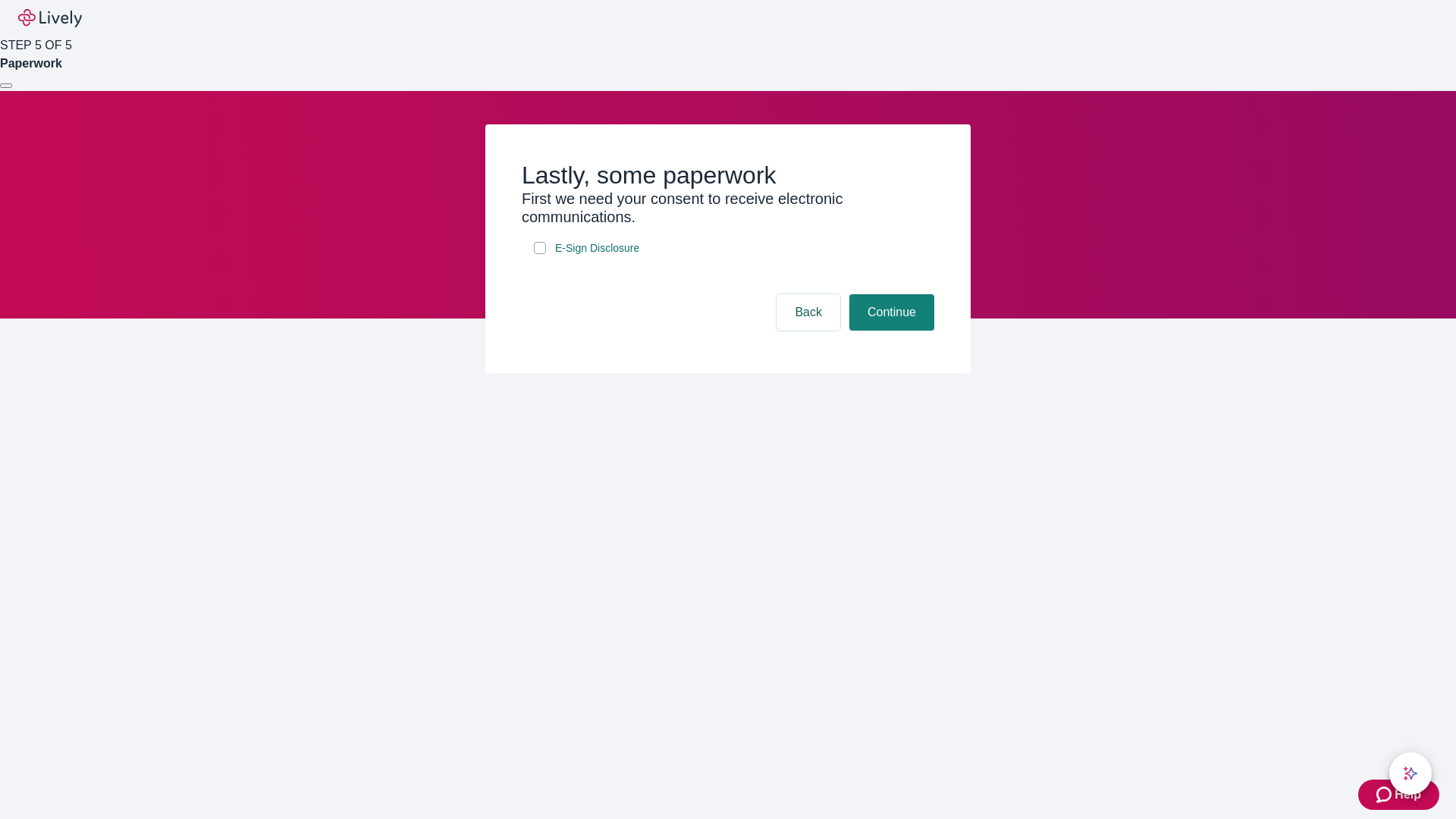
click at [540, 254] on input "E-Sign Disclosure" at bounding box center [539, 248] width 12 height 12
checkbox input "true"
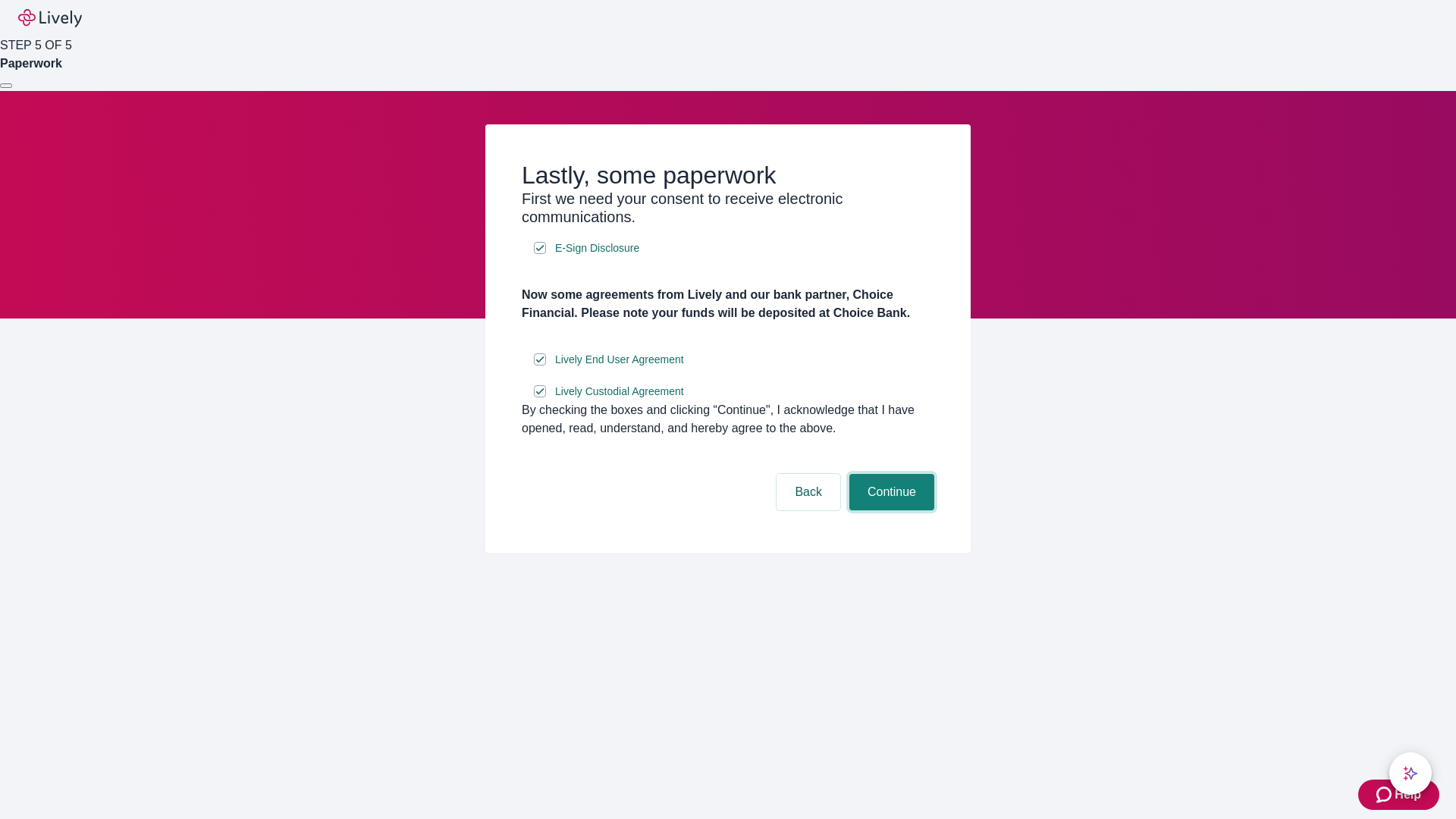
click at [889, 510] on button "Continue" at bounding box center [891, 492] width 85 height 36
